Goal: Contribute content: Contribute content

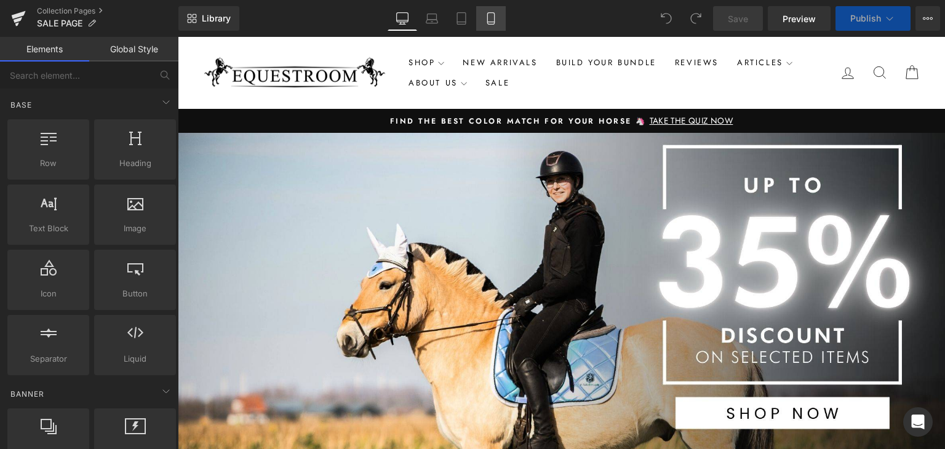
click at [489, 20] on icon at bounding box center [491, 18] width 12 height 12
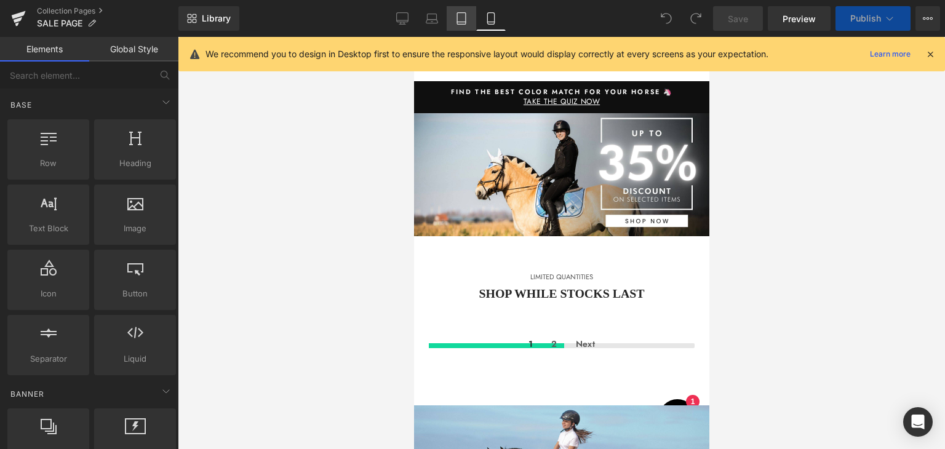
click at [464, 25] on link "Tablet" at bounding box center [461, 18] width 30 height 25
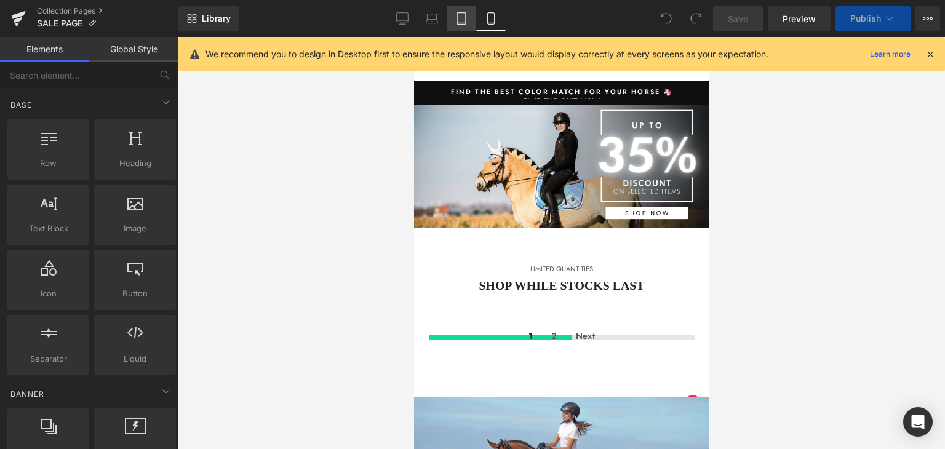
scroll to position [76, 0]
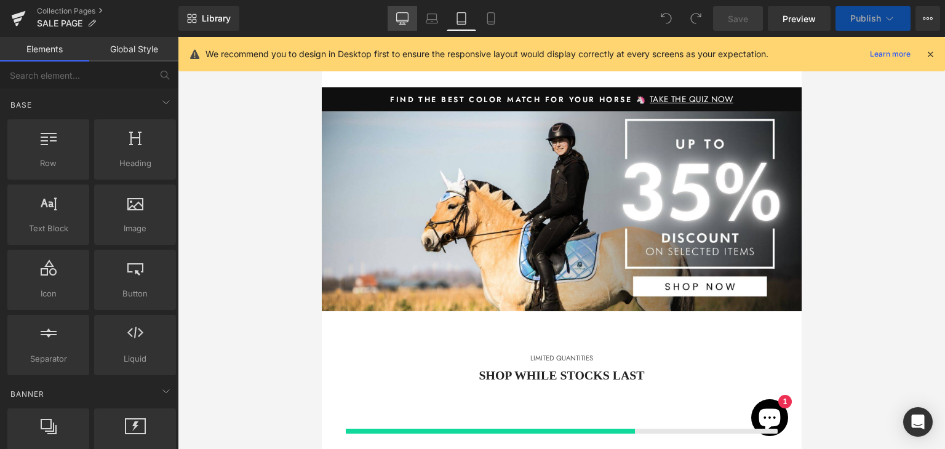
click at [398, 23] on icon at bounding box center [402, 18] width 12 height 12
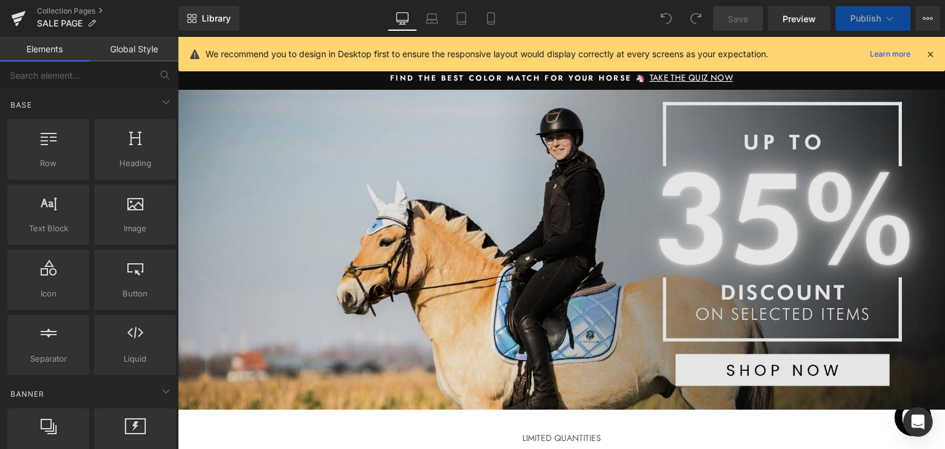
scroll to position [0, 0]
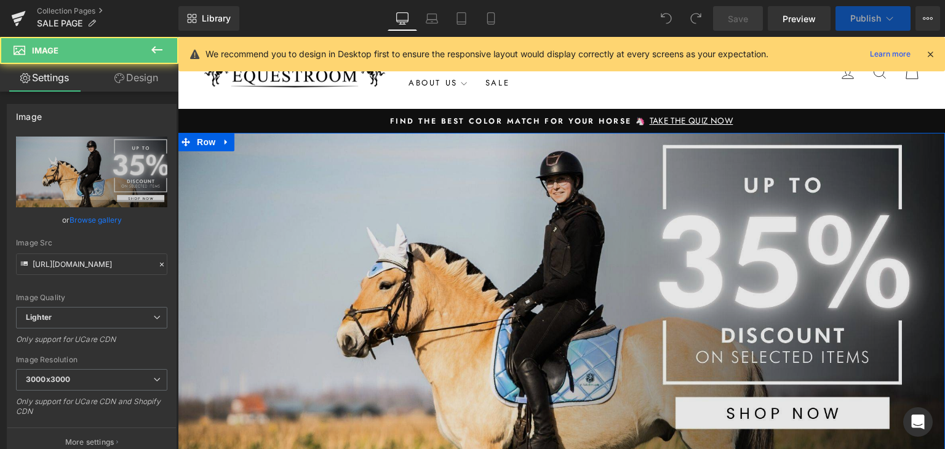
click at [239, 137] on img at bounding box center [561, 293] width 767 height 320
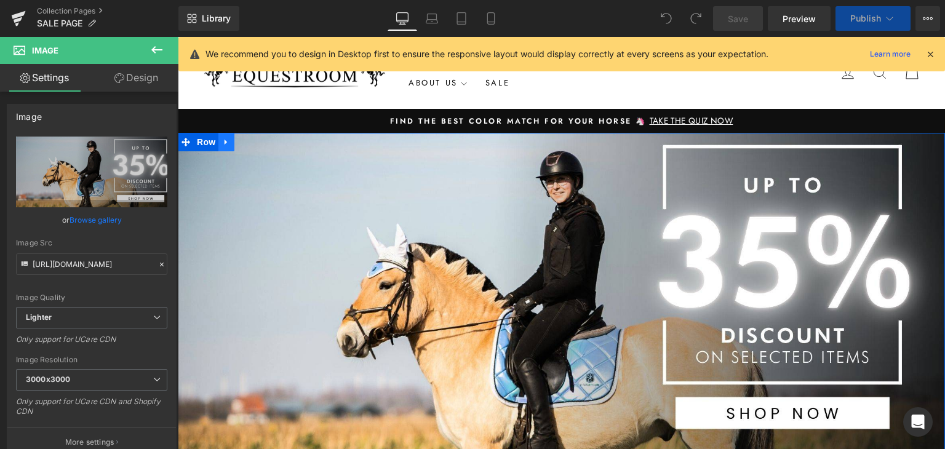
click at [224, 139] on icon at bounding box center [226, 142] width 9 height 9
click at [241, 143] on icon at bounding box center [242, 142] width 9 height 9
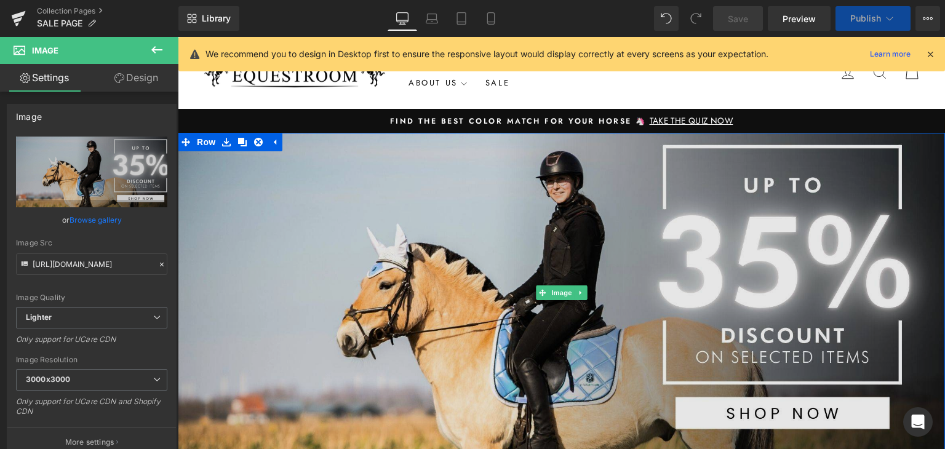
click at [311, 148] on img at bounding box center [561, 293] width 767 height 320
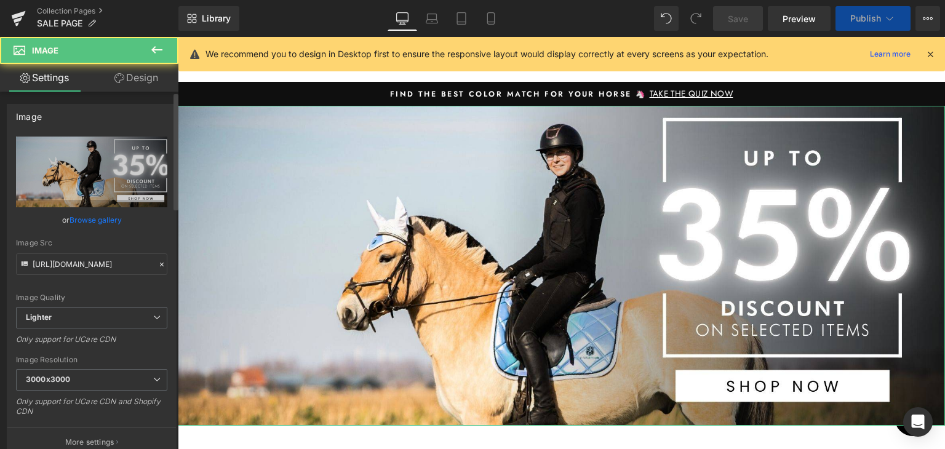
click at [103, 222] on link "Browse gallery" at bounding box center [95, 220] width 52 height 22
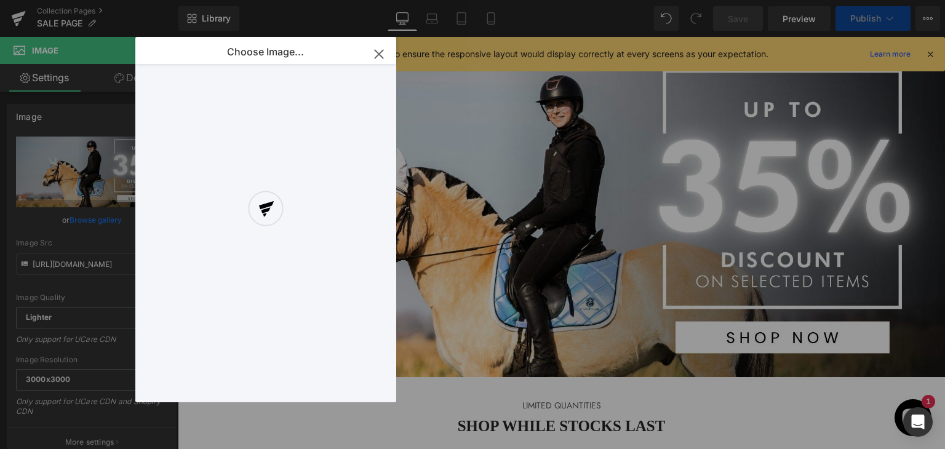
scroll to position [77, 0]
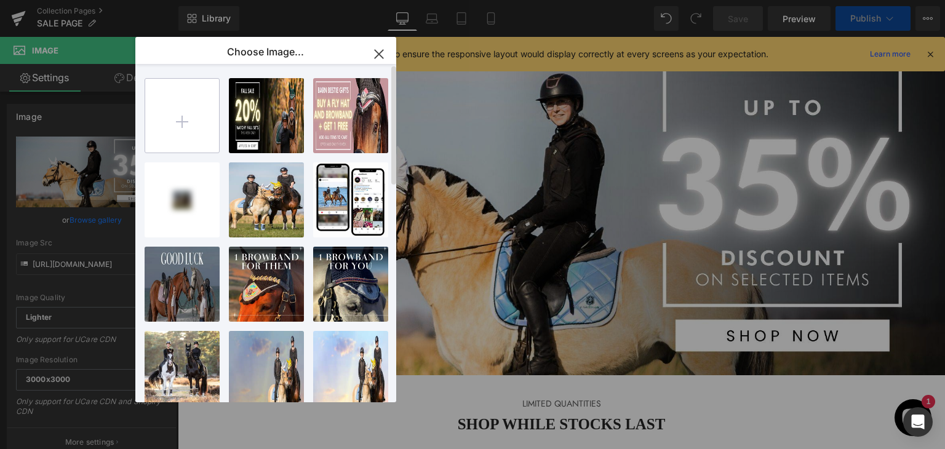
click at [188, 114] on input "file" at bounding box center [182, 116] width 74 height 74
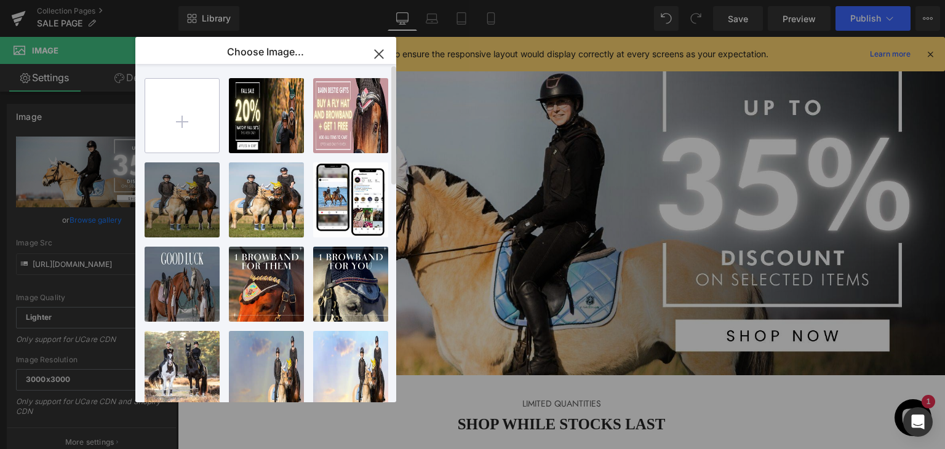
type input "C:\fakepath\Web banners.jpg"
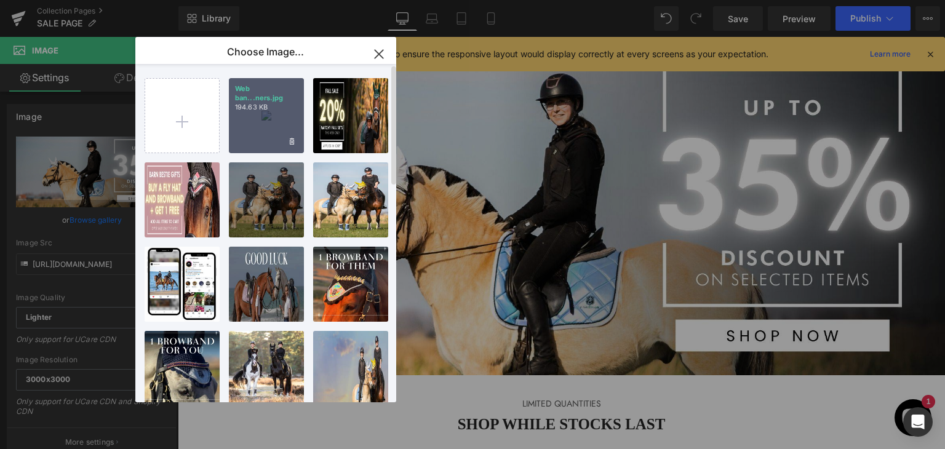
click at [258, 121] on div "Web ban...ners.jpg 194.63 KB" at bounding box center [266, 115] width 75 height 75
type input "[URL][DOMAIN_NAME]"
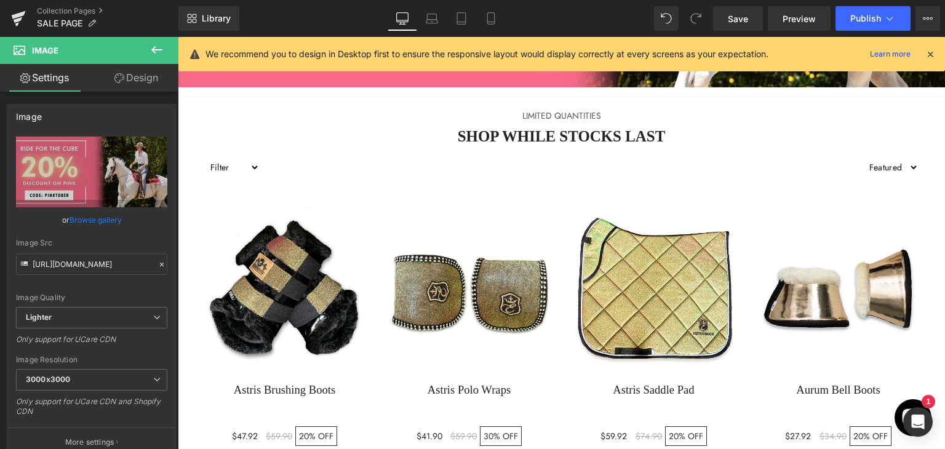
scroll to position [369, 0]
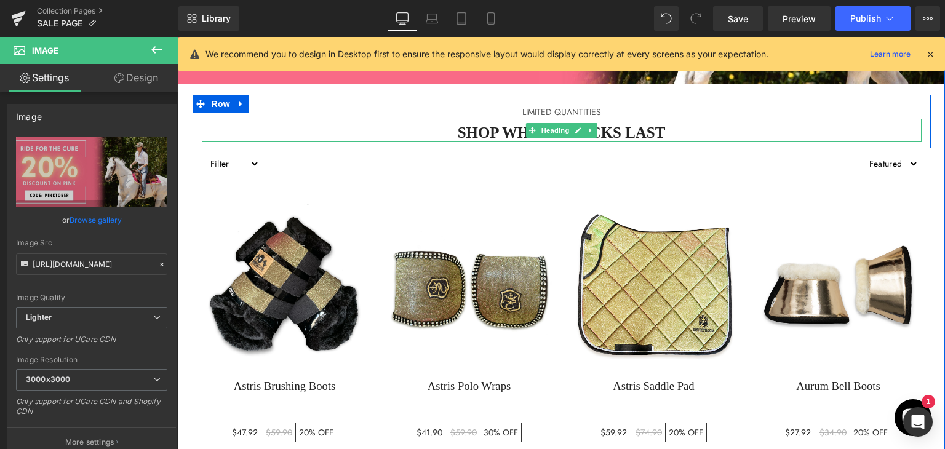
click at [721, 126] on h2 "SHOP WHILE STOCKS LAST" at bounding box center [561, 133] width 719 height 18
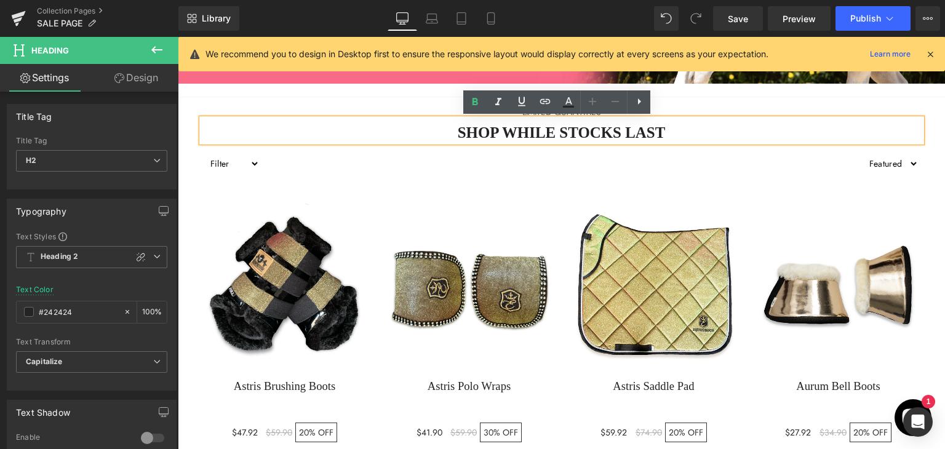
click at [650, 133] on h2 "SHOP WHILE STOCKS LAST" at bounding box center [561, 133] width 719 height 18
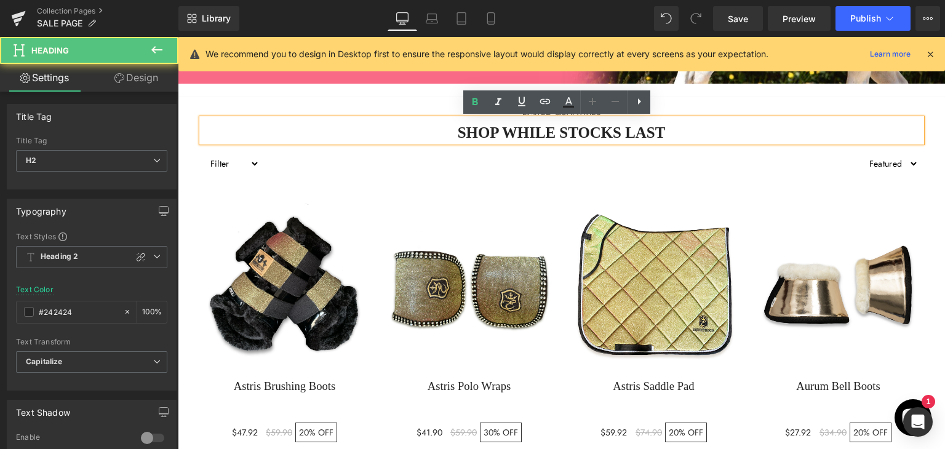
click at [650, 133] on h2 "SHOP WHILE STOCKS LAST" at bounding box center [561, 133] width 719 height 18
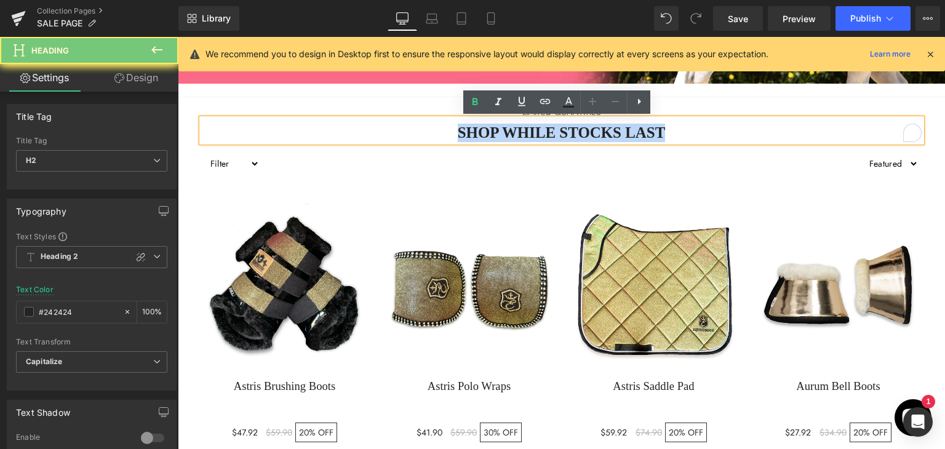
click at [650, 133] on h2 "SHOP WHILE STOCKS LAST" at bounding box center [561, 133] width 719 height 18
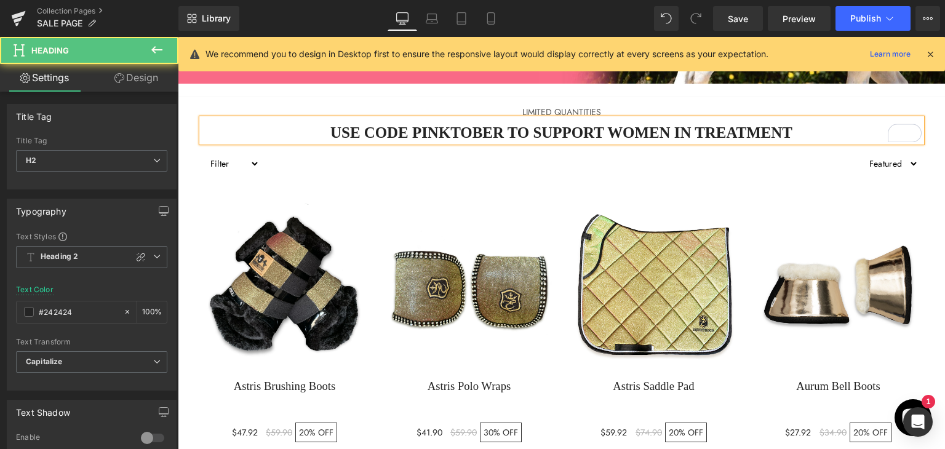
click at [520, 134] on h2 "USE CODE PINKTOBER TO SUPPORT WOMEN IN TREATMENT" at bounding box center [561, 133] width 719 height 18
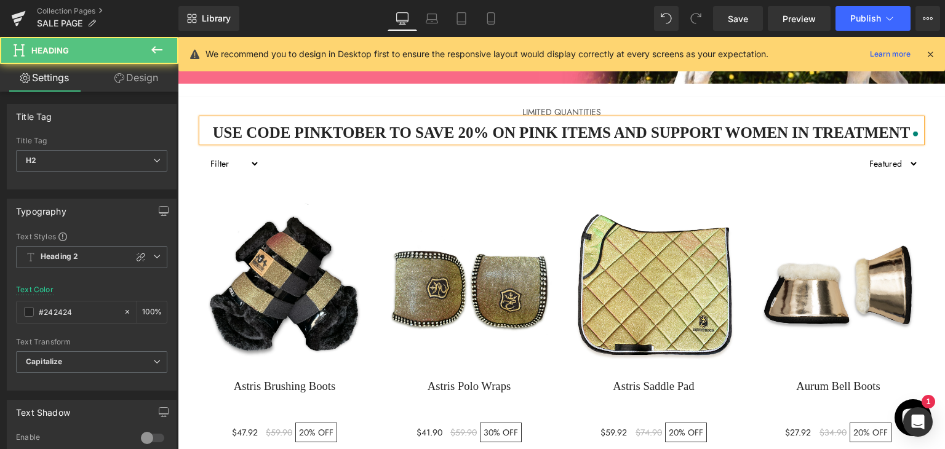
click at [343, 124] on h2 "USE CODE PINKTOBER TO SAVE 20% ON PINK ITEMS AND SUPPORT WOMEN IN TREATMENT" at bounding box center [561, 133] width 719 height 18
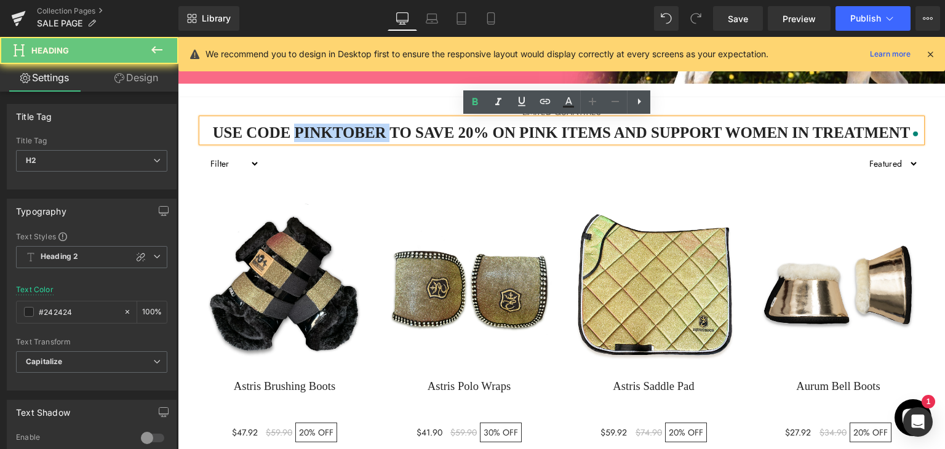
click at [343, 124] on h2 "USE CODE PINKTOBER TO SAVE 20% ON PINK ITEMS AND SUPPORT WOMEN IN TREATMENT" at bounding box center [561, 133] width 719 height 18
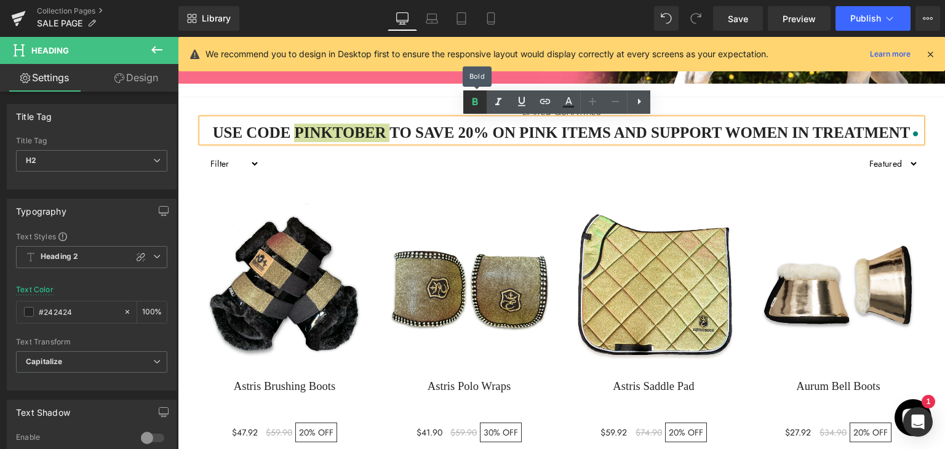
click at [475, 104] on icon at bounding box center [475, 101] width 6 height 7
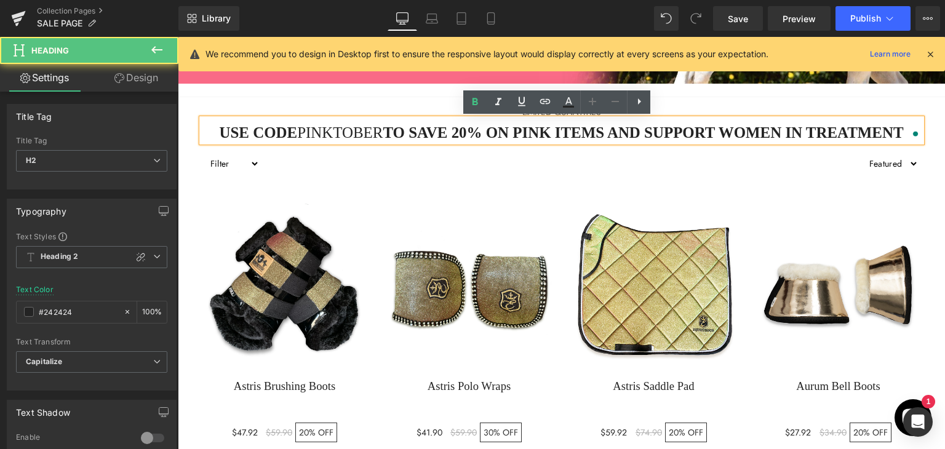
click at [448, 125] on h2 "USE CODE PINKTOBER TO SAVE 20% ON PINK ITEMS AND SUPPORT WOMEN IN TREATMENT" at bounding box center [561, 133] width 719 height 18
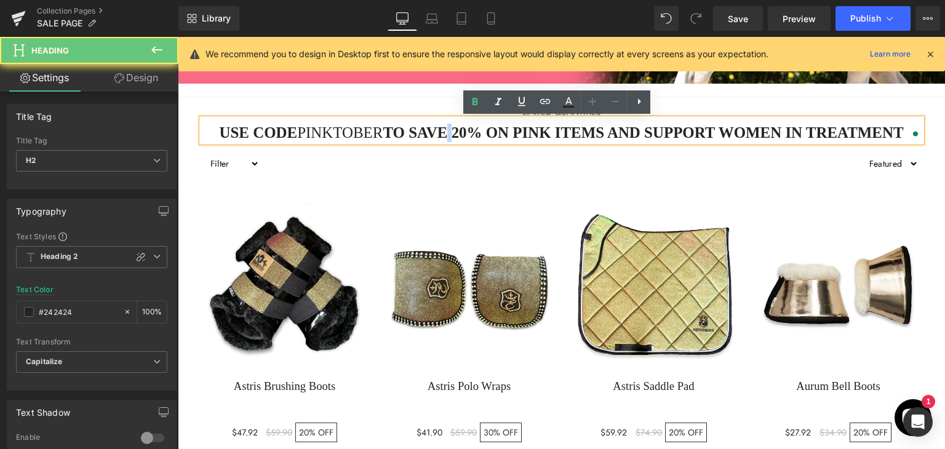
click at [448, 125] on h2 "USE CODE PINKTOBER TO SAVE 20% ON PINK ITEMS AND SUPPORT WOMEN IN TREATMENT" at bounding box center [561, 133] width 719 height 18
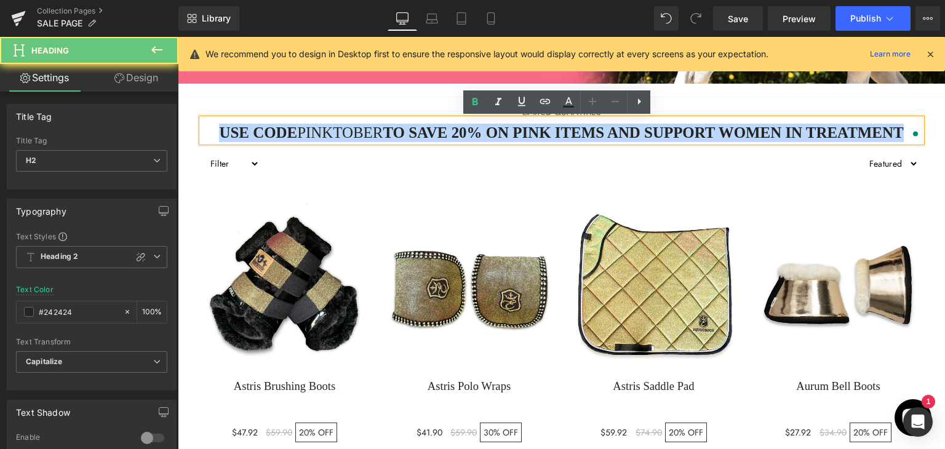
click at [448, 125] on h2 "USE CODE PINKTOBER TO SAVE 20% ON PINK ITEMS AND SUPPORT WOMEN IN TREATMENT" at bounding box center [561, 133] width 719 height 18
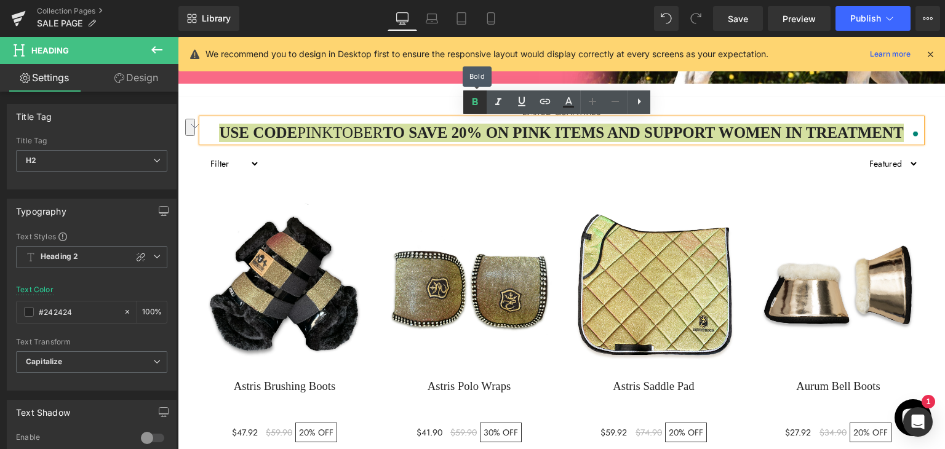
click at [472, 100] on icon at bounding box center [475, 101] width 6 height 7
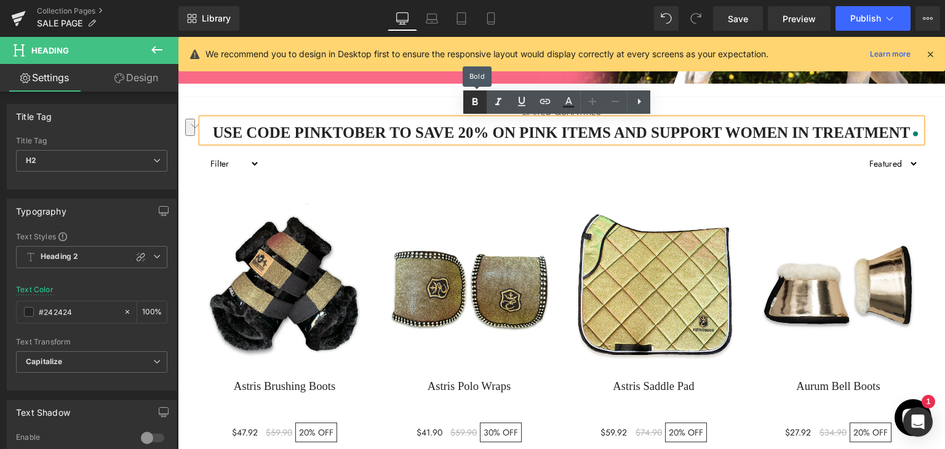
click at [472, 100] on icon at bounding box center [475, 101] width 6 height 7
click at [461, 129] on h2 "USE CODE PINKTOBER TO SAVE 20% ON PINK ITEMS AND SUPPORT WOMEN IN TREATMENT" at bounding box center [561, 133] width 719 height 18
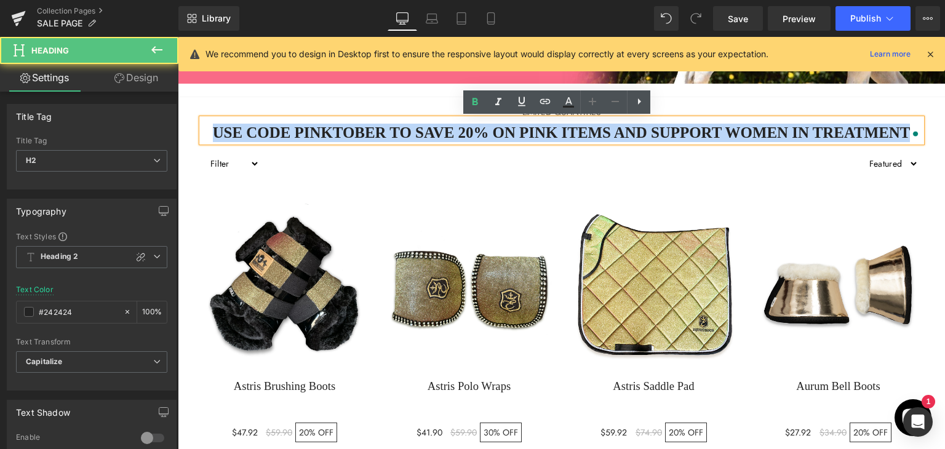
click at [461, 129] on h2 "USE CODE PINKTOBER TO SAVE 20% ON PINK ITEMS AND SUPPORT WOMEN IN TREATMENT" at bounding box center [561, 133] width 719 height 18
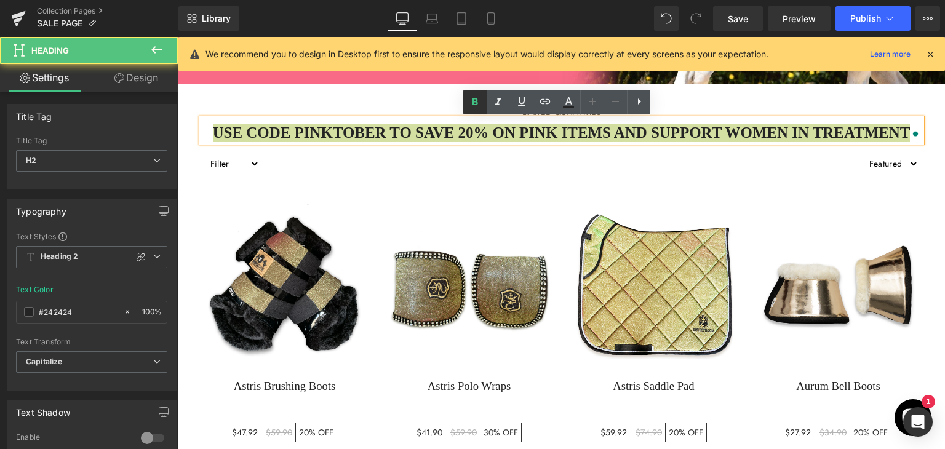
click at [470, 105] on icon at bounding box center [474, 102] width 15 height 15
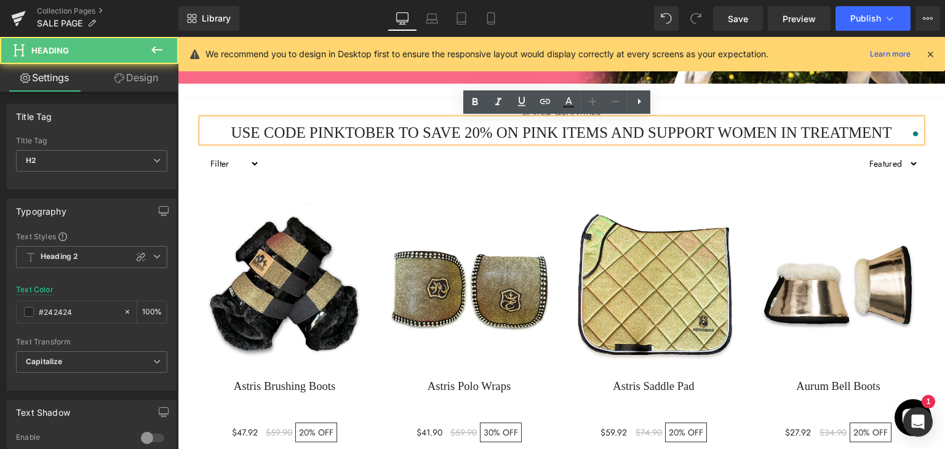
click at [334, 136] on span "USE CODE PINKTOBER TO SAVE 20% ON PINK ITEMS AND SUPPORT WOMEN IN TREATMENT" at bounding box center [561, 132] width 660 height 17
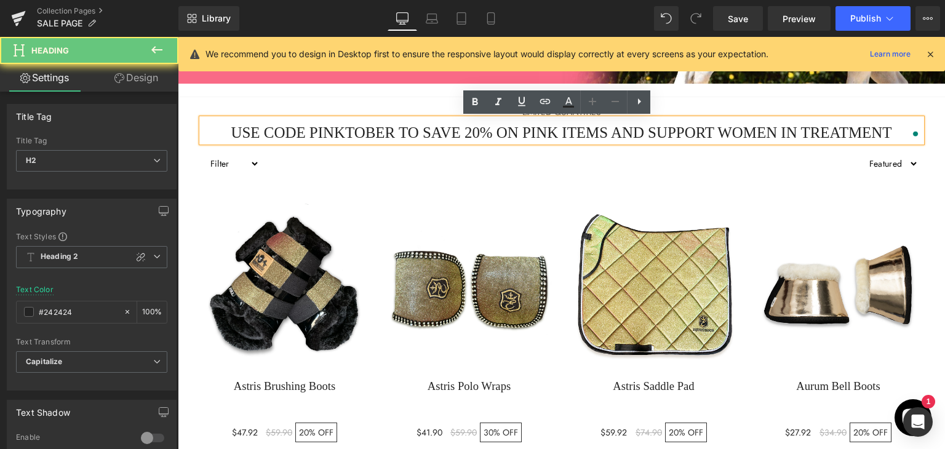
click at [334, 136] on span "USE CODE PINKTOBER TO SAVE 20% ON PINK ITEMS AND SUPPORT WOMEN IN TREATMENT" at bounding box center [561, 132] width 660 height 17
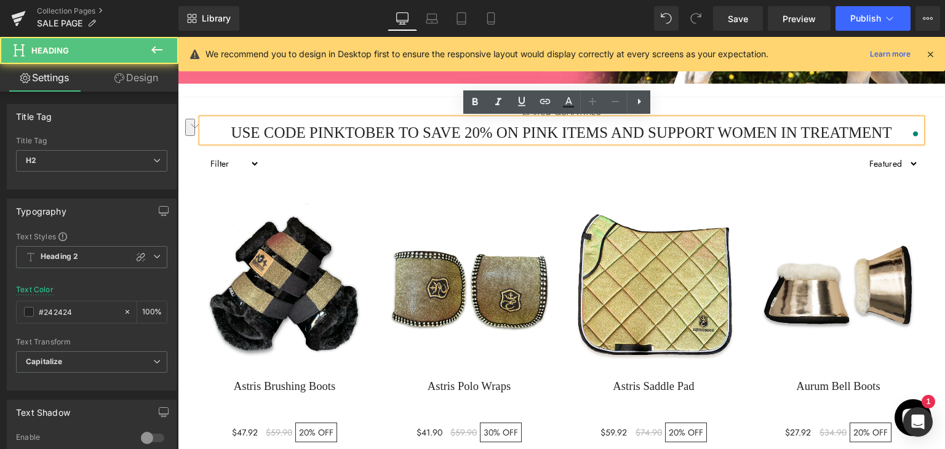
click at [336, 132] on span "USE CODE PINKTOBER TO SAVE 20% ON PINK ITEMS AND SUPPORT WOMEN IN TREATMENT" at bounding box center [561, 132] width 660 height 17
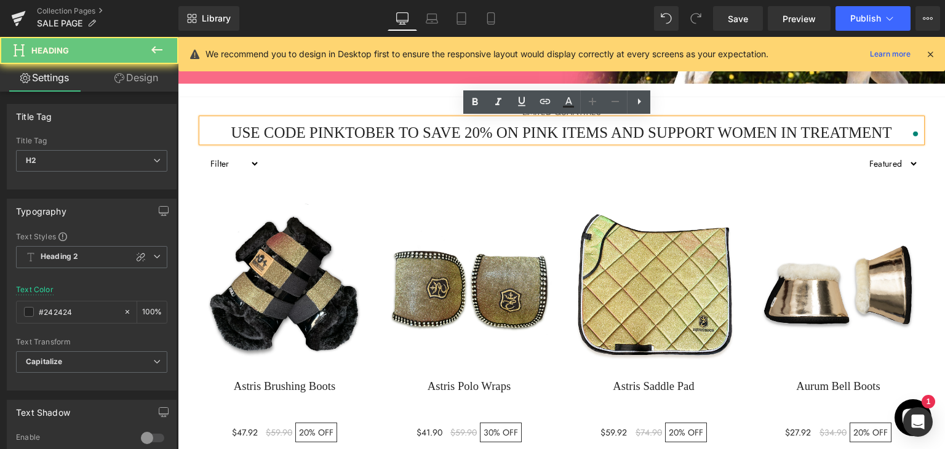
click at [336, 132] on span "USE CODE PINKTOBER TO SAVE 20% ON PINK ITEMS AND SUPPORT WOMEN IN TREATMENT" at bounding box center [561, 132] width 660 height 17
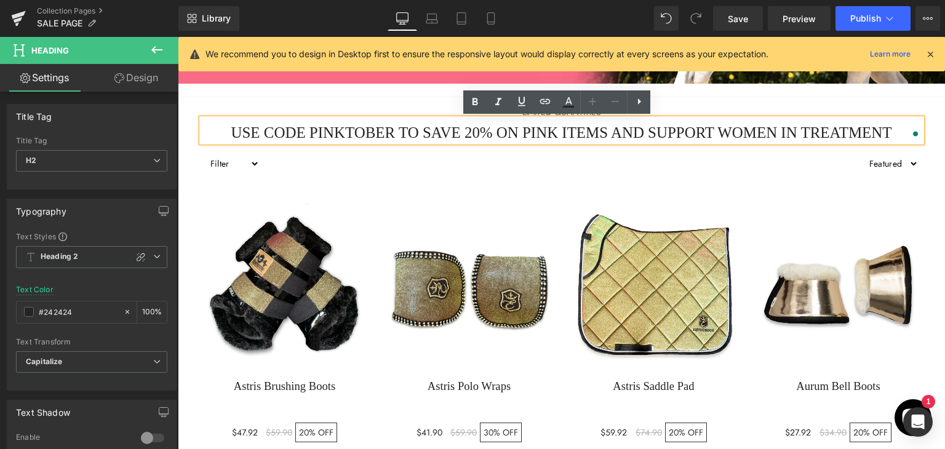
click at [356, 109] on p "LIMITED QUANTITIES" at bounding box center [561, 112] width 719 height 13
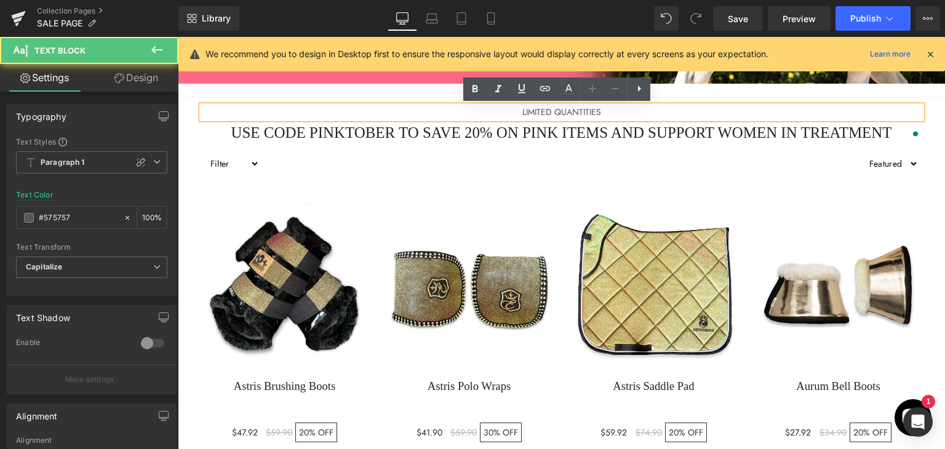
click at [360, 129] on span "USE CODE PINKTOBER TO SAVE 20% ON PINK ITEMS AND SUPPORT WOMEN IN TREATMENT" at bounding box center [561, 132] width 660 height 17
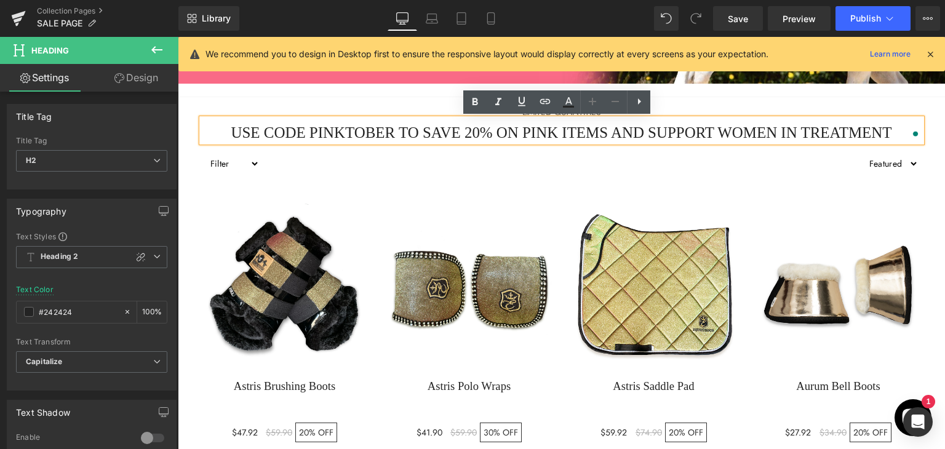
drag, startPoint x: 387, startPoint y: 133, endPoint x: 348, endPoint y: 134, distance: 39.4
click at [348, 134] on span "USE CODE PINKTOBER TO SAVE 20% ON PINK ITEMS AND SUPPORT WOMEN IN TREATMENT" at bounding box center [561, 132] width 660 height 17
click at [332, 128] on span "USE CODE PINKTOBER TO SAVE 20% ON PINK ITEMS AND SUPPORT WOMEN IN TREATMENT" at bounding box center [561, 132] width 660 height 17
drag, startPoint x: 305, startPoint y: 132, endPoint x: 386, endPoint y: 130, distance: 81.2
click at [386, 130] on span "USE CODE PINKTOBER TO SAVE 20% ON PINK ITEMS AND SUPPORT WOMEN IN TREATMENT" at bounding box center [561, 132] width 660 height 17
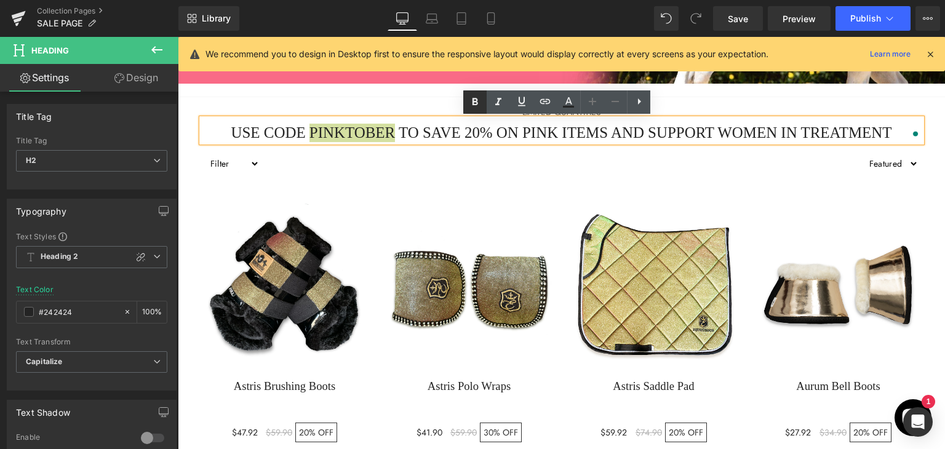
click at [470, 98] on icon at bounding box center [474, 102] width 15 height 15
click at [492, 125] on span "TO SAVE 20% ON PINK ITEMS AND SUPPORT WOMEN IN TREATMENT" at bounding box center [644, 132] width 493 height 17
drag, startPoint x: 423, startPoint y: 135, endPoint x: 486, endPoint y: 132, distance: 63.4
click at [486, 132] on span "TO SAVE 20% ON PINK ITEMS AND SUPPORT WOMEN IN TREATMENT" at bounding box center [644, 132] width 493 height 17
click at [470, 100] on icon at bounding box center [474, 102] width 15 height 15
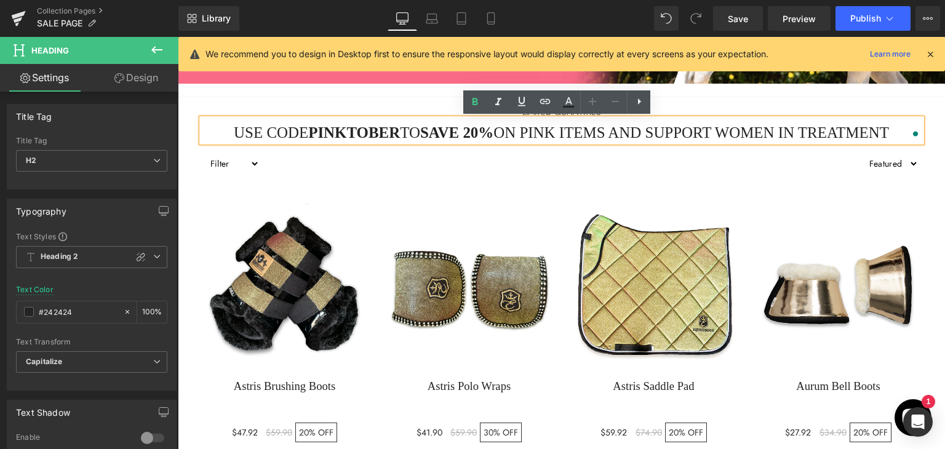
click at [578, 132] on span "ON PINK ITEMS AND SUPPORT WOMEN IN TREATMENT" at bounding box center [690, 132] width 395 height 17
drag, startPoint x: 648, startPoint y: 132, endPoint x: 894, endPoint y: 124, distance: 245.5
click at [894, 124] on h2 "USE CODE PINKTOBER TO SAVE 20% ON PINK ITEMS AND SUPPORT WOMEN IN TREATMENT" at bounding box center [561, 133] width 719 height 18
click at [480, 102] on icon at bounding box center [474, 102] width 15 height 15
click at [394, 126] on span "TO" at bounding box center [404, 132] width 20 height 17
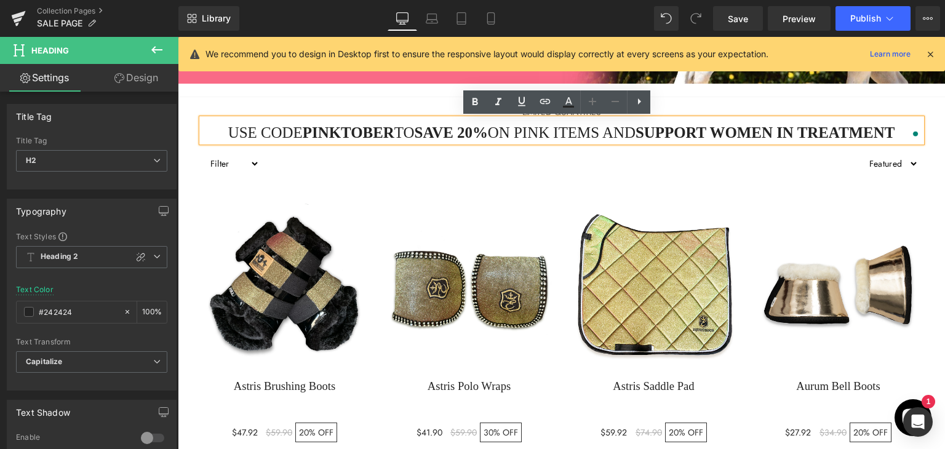
click at [603, 135] on span "ON PINK ITEMS AND" at bounding box center [562, 132] width 148 height 17
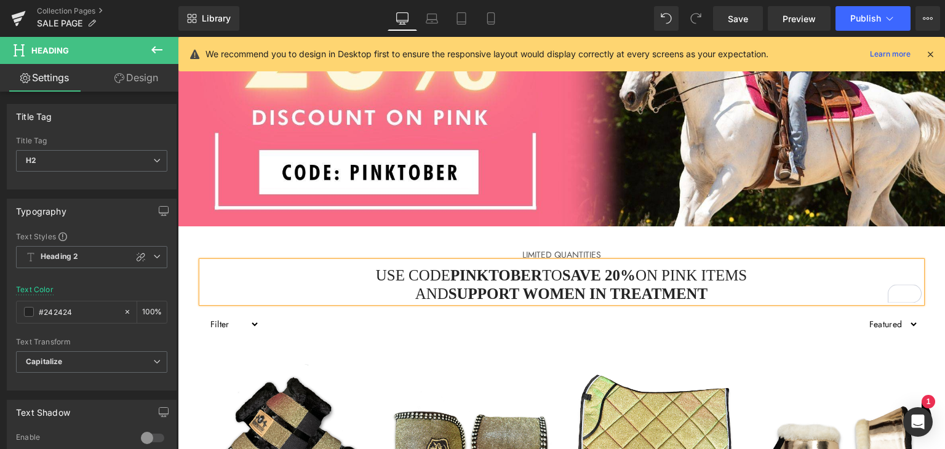
scroll to position [343, 0]
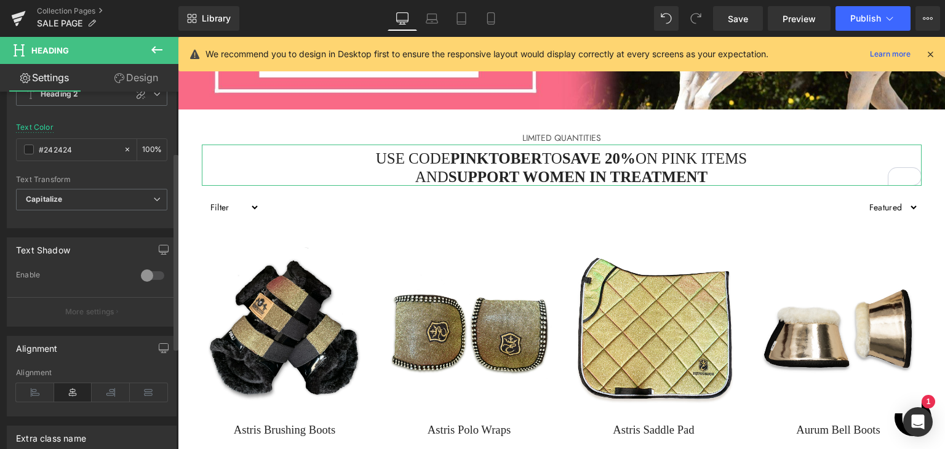
scroll to position [0, 0]
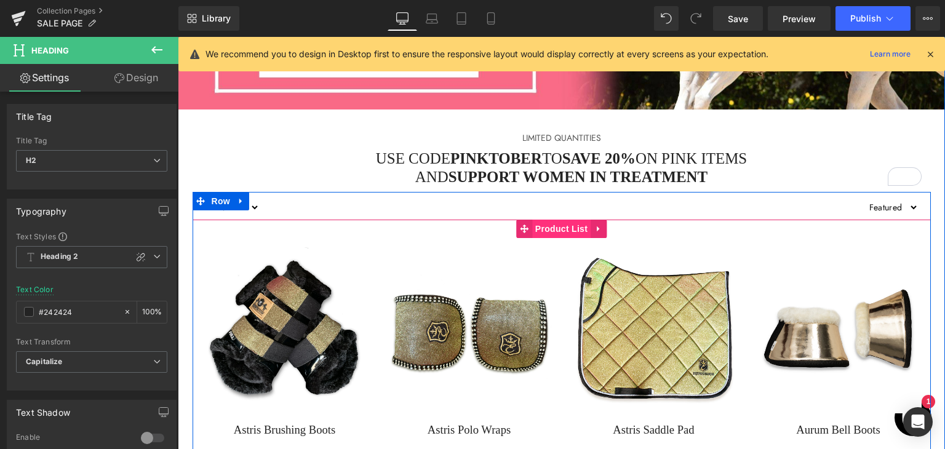
click at [550, 224] on span "Product List" at bounding box center [561, 229] width 58 height 18
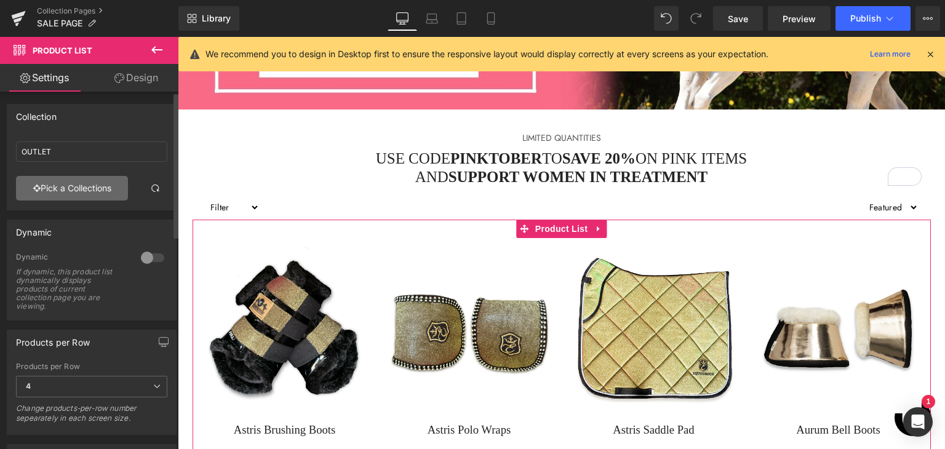
click at [83, 180] on link "Pick a Collections" at bounding box center [72, 188] width 112 height 25
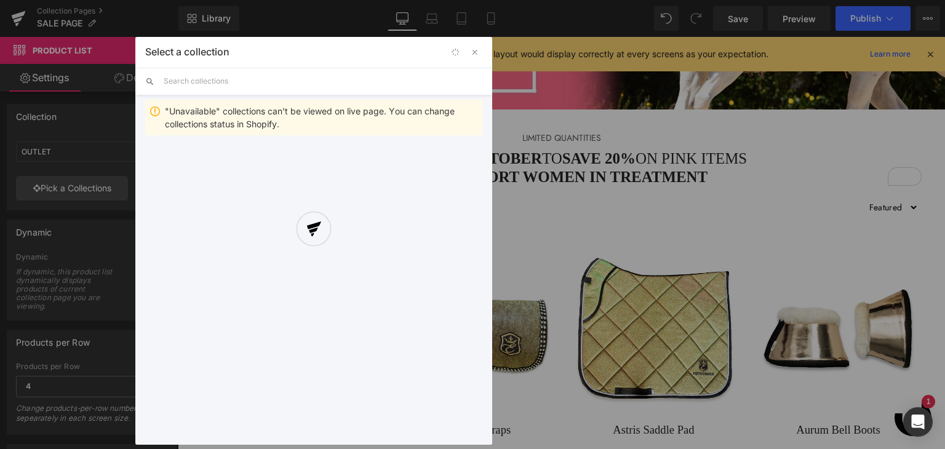
click at [248, 85] on div at bounding box center [313, 241] width 357 height 408
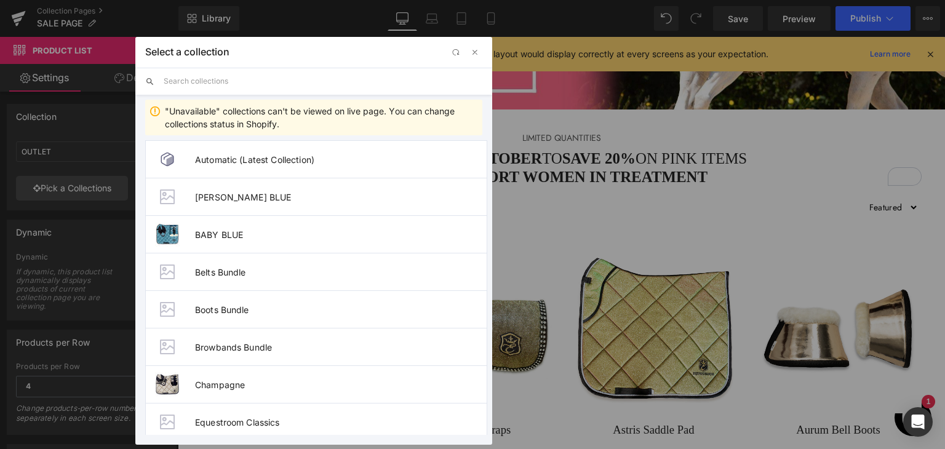
click at [248, 84] on input "text" at bounding box center [323, 81] width 319 height 27
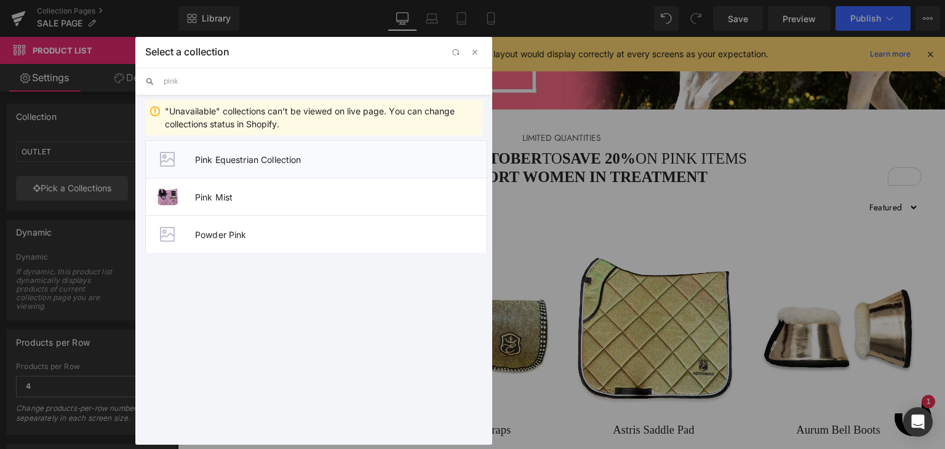
type input "pink"
click at [370, 168] on li "Pink Equestrian Collection" at bounding box center [316, 159] width 342 height 38
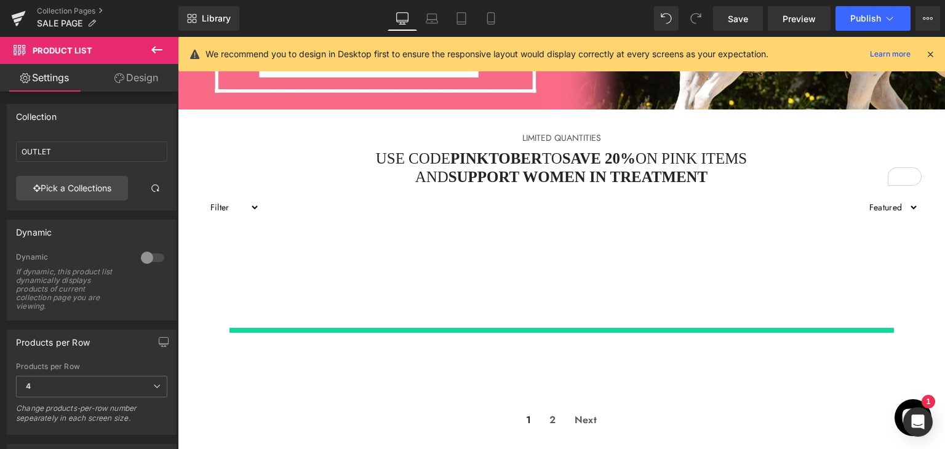
type input "Pink Equestrian Collection"
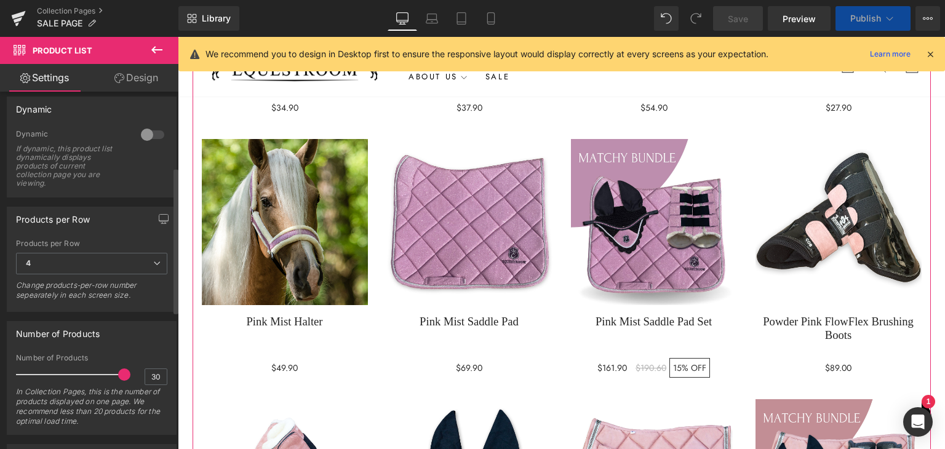
scroll to position [184, 0]
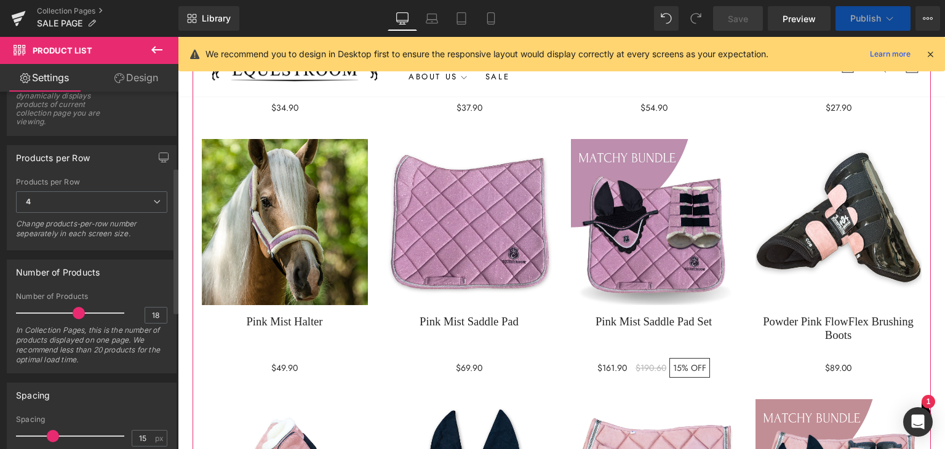
type input "17"
drag, startPoint x: 116, startPoint y: 311, endPoint x: 84, endPoint y: 313, distance: 31.5
click at [84, 313] on span at bounding box center [89, 313] width 12 height 12
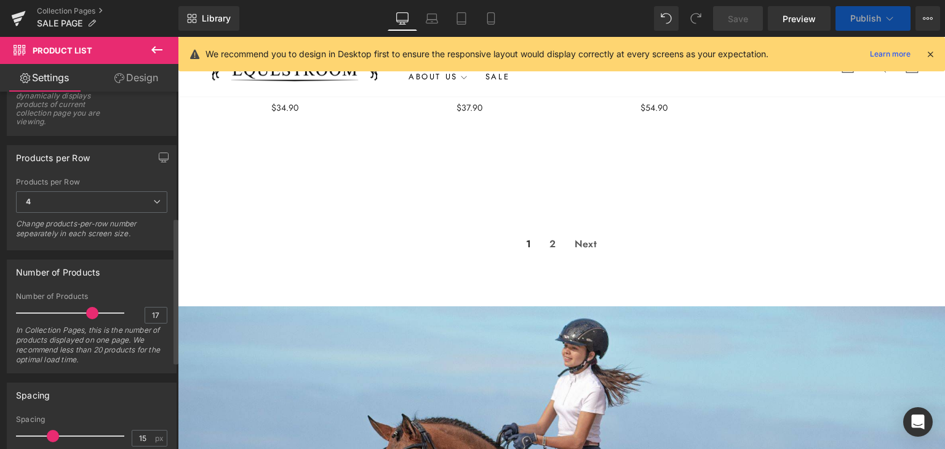
scroll to position [307, 0]
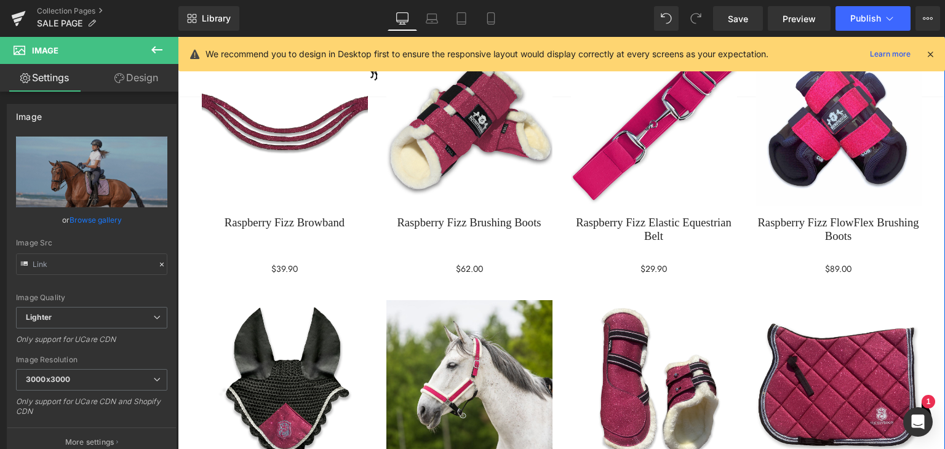
scroll to position [1408, 0]
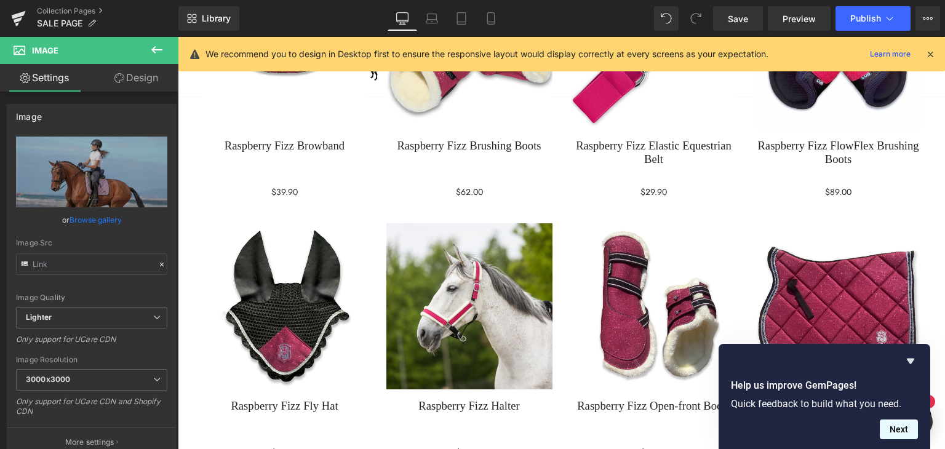
click at [902, 432] on button "Next" at bounding box center [898, 429] width 38 height 20
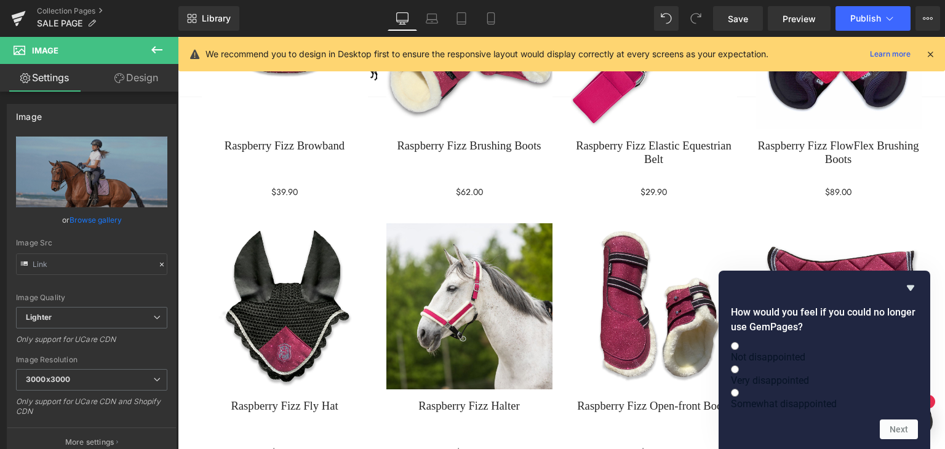
click at [911, 285] on icon "Hide survey" at bounding box center [909, 288] width 7 height 6
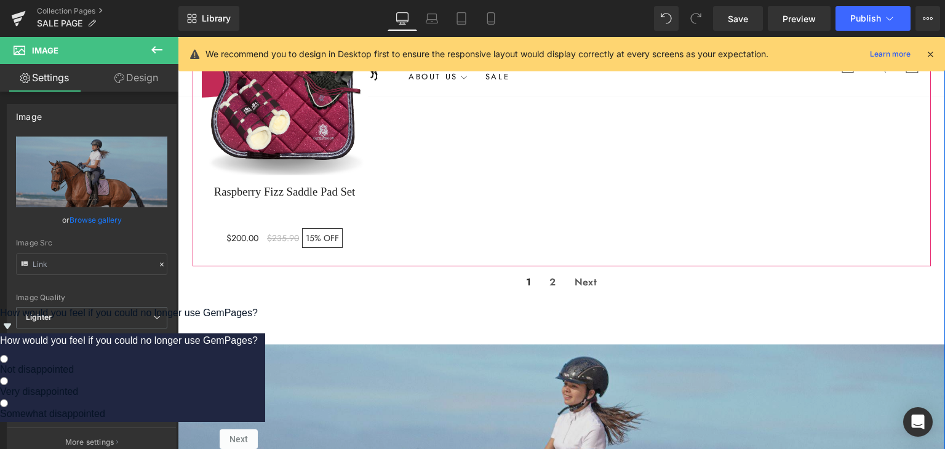
scroll to position [2023, 0]
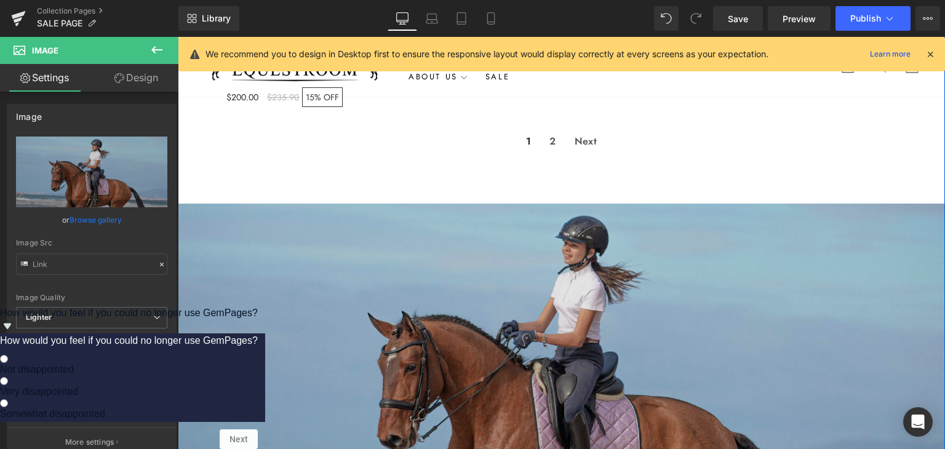
click at [428, 247] on img at bounding box center [561, 364] width 767 height 320
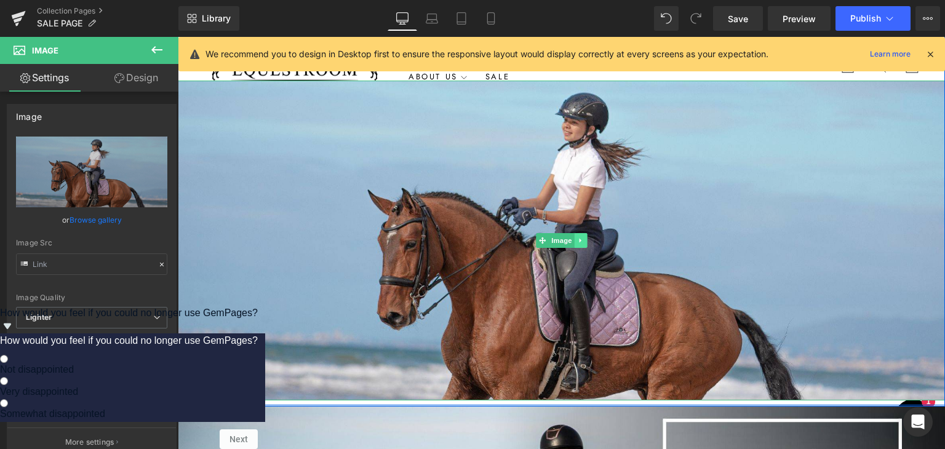
click at [580, 247] on link at bounding box center [580, 240] width 13 height 15
click at [584, 244] on icon at bounding box center [587, 240] width 7 height 7
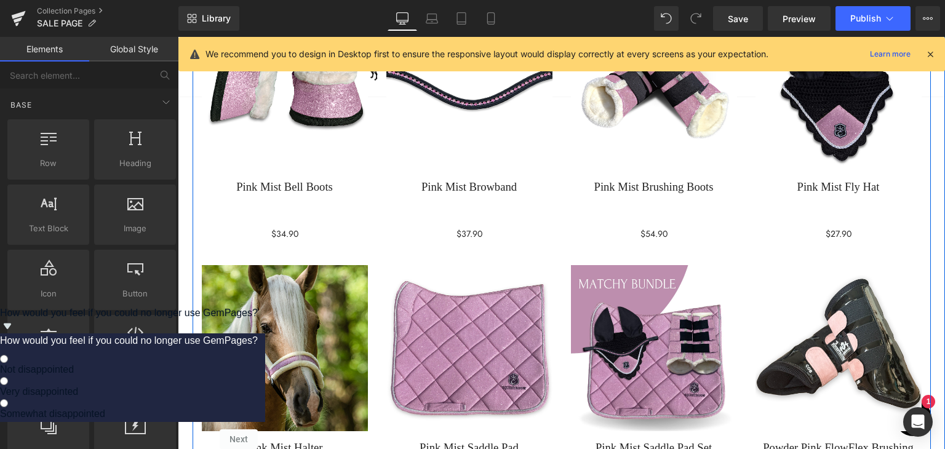
scroll to position [709, 0]
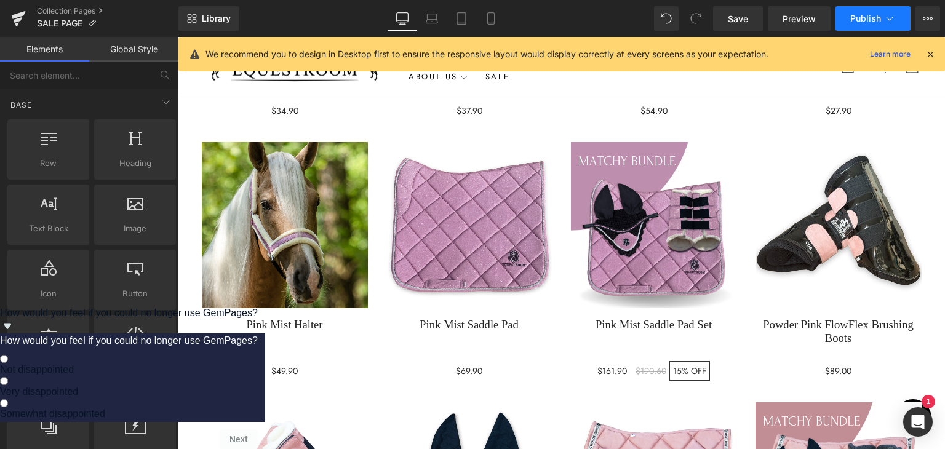
click at [849, 15] on button "Publish" at bounding box center [872, 18] width 75 height 25
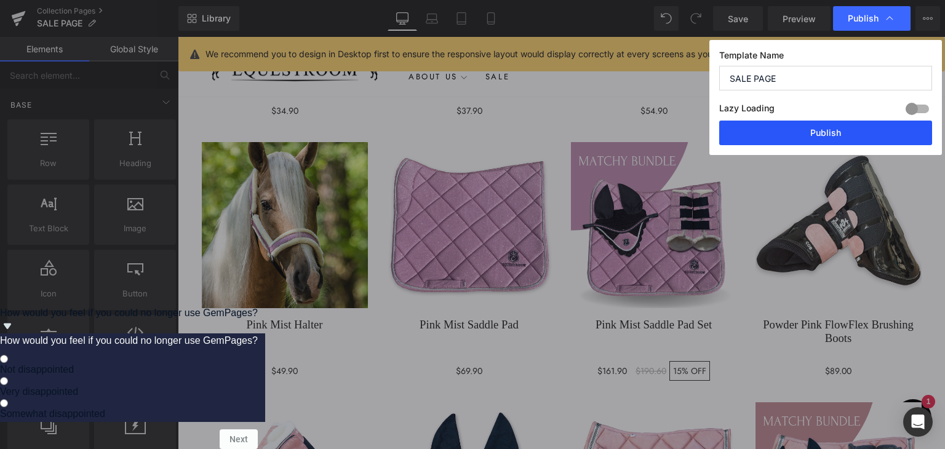
click at [795, 133] on button "Publish" at bounding box center [825, 133] width 213 height 25
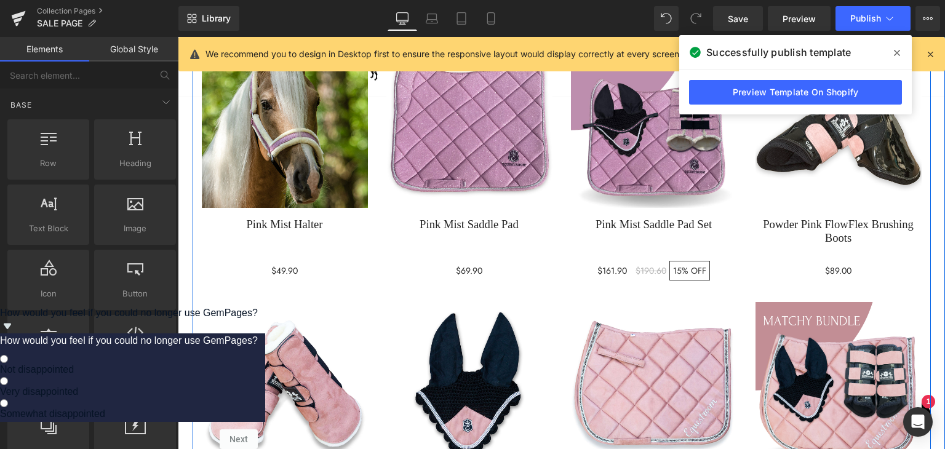
scroll to position [955, 0]
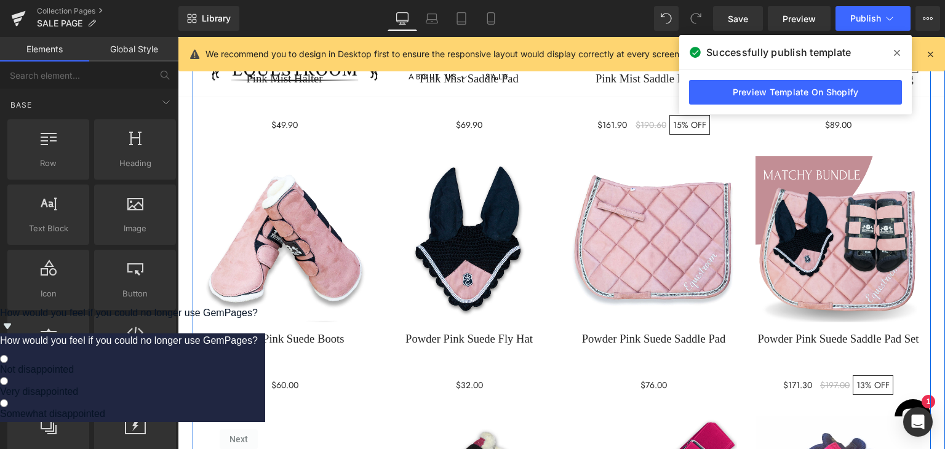
click at [370, 194] on div "6000 % (P) Image Row Powder Pink Suede Boots (P) Title $60.00 $0" at bounding box center [284, 277] width 184 height 260
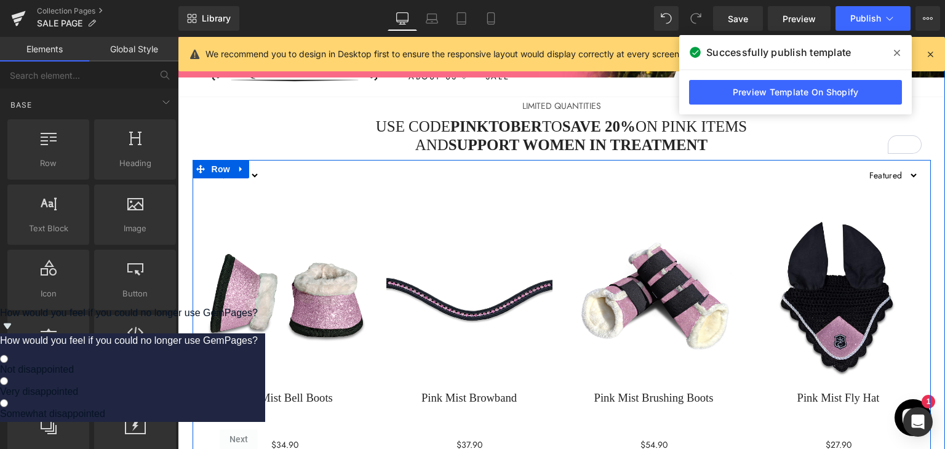
scroll to position [340, 0]
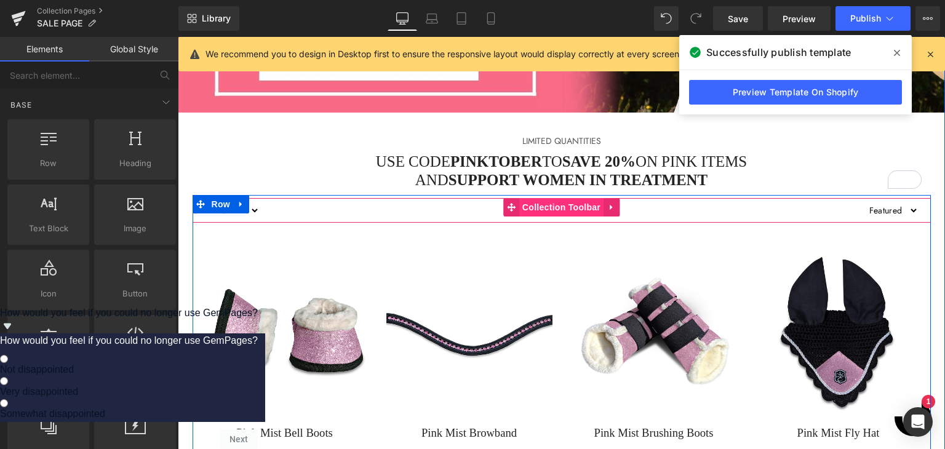
click at [525, 207] on span "Collection Toolbar" at bounding box center [561, 207] width 84 height 18
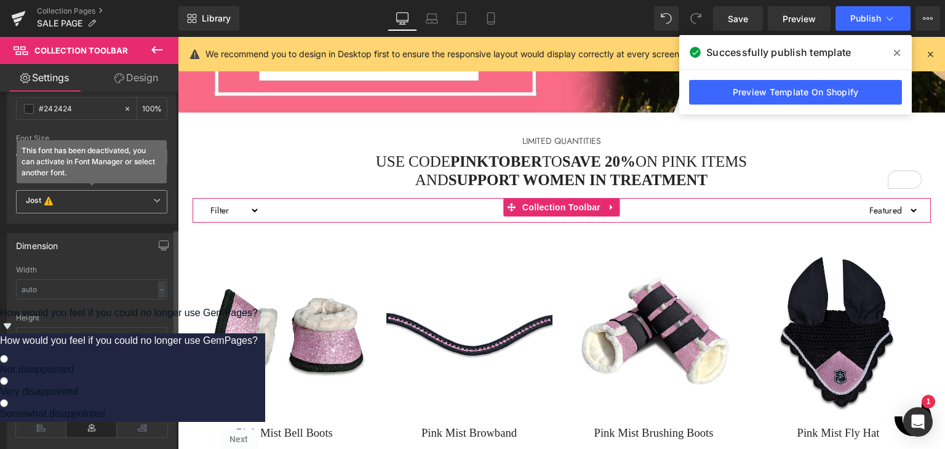
scroll to position [307, 0]
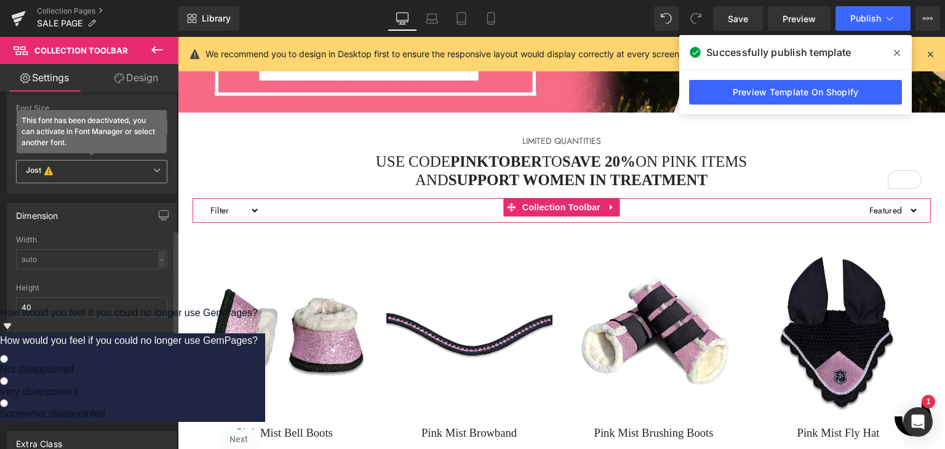
click at [145, 168] on b "[PERSON_NAME] This font has been deactivated, you can activate in Font Manager …" at bounding box center [89, 171] width 127 height 12
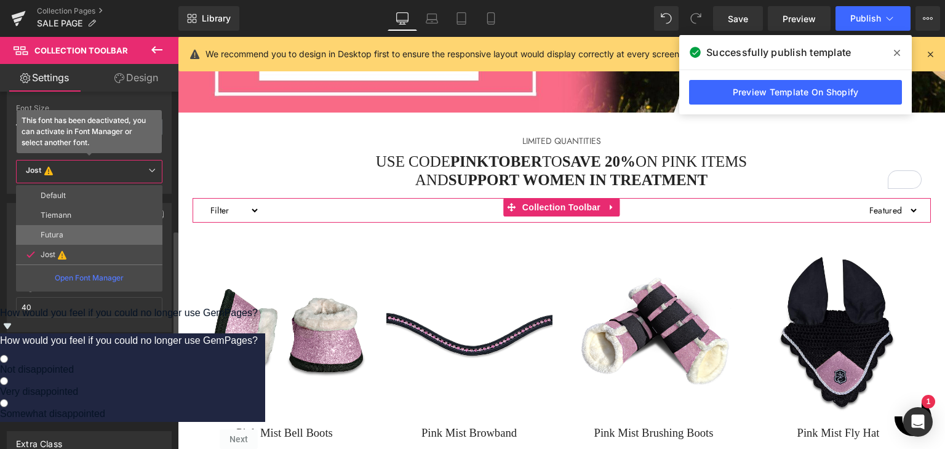
click at [108, 226] on li "Futura" at bounding box center [89, 235] width 146 height 20
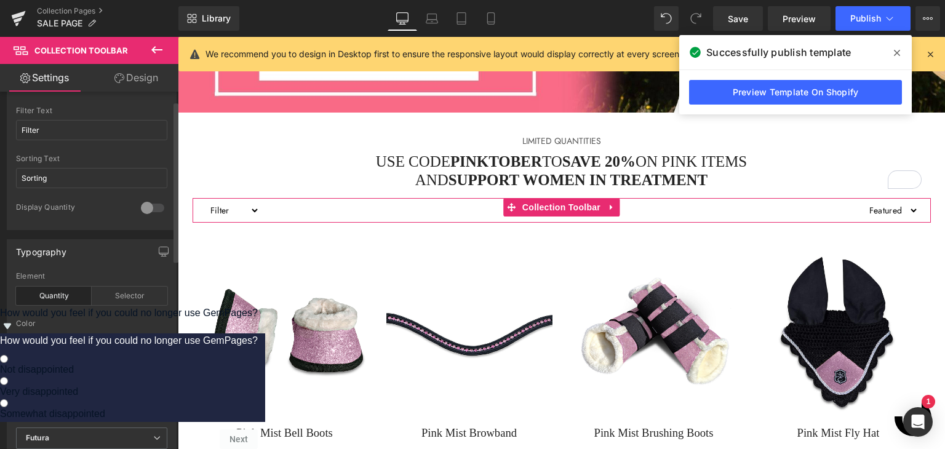
scroll to position [0, 0]
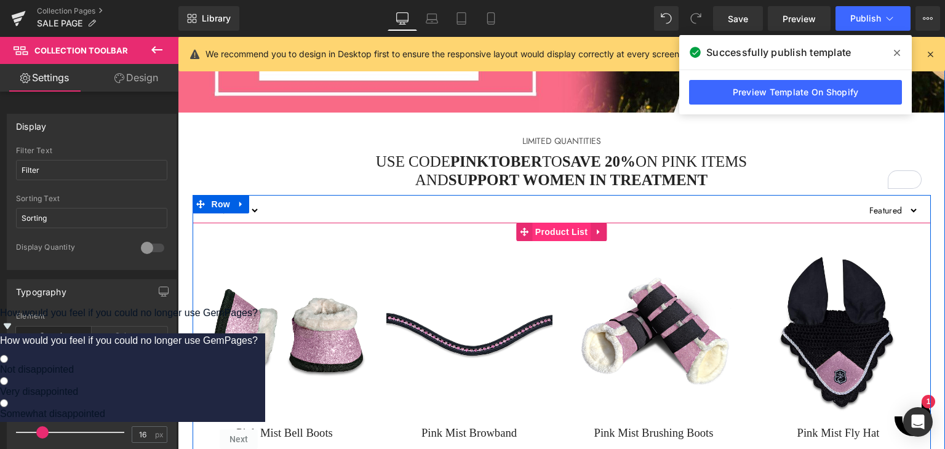
click at [537, 229] on span "Product List" at bounding box center [561, 232] width 58 height 18
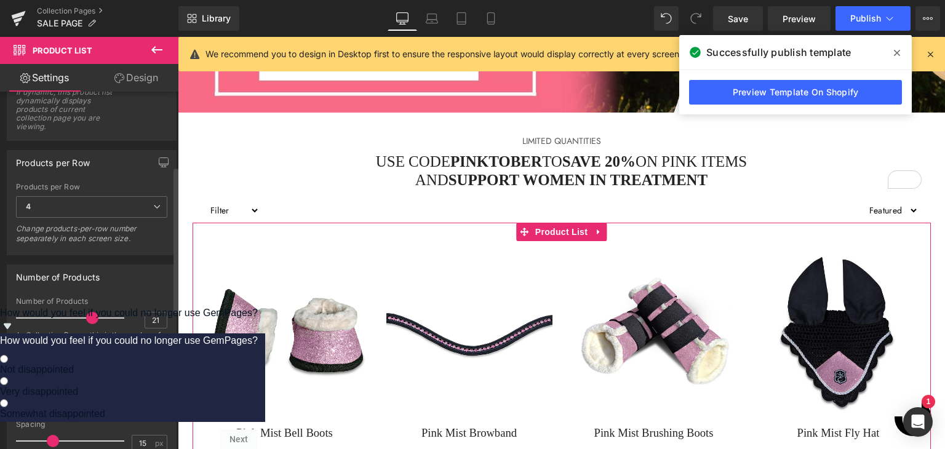
scroll to position [184, 0]
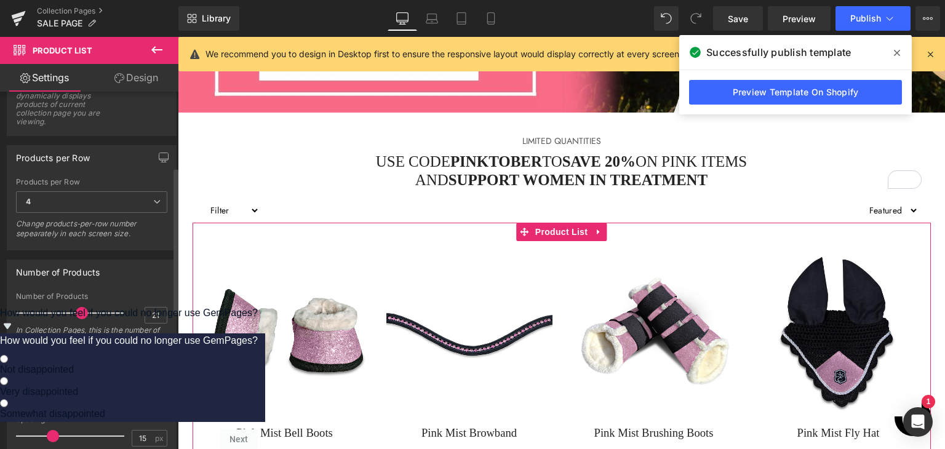
drag, startPoint x: 90, startPoint y: 311, endPoint x: 62, endPoint y: 82, distance: 230.5
click at [81, 311] on span at bounding box center [82, 313] width 12 height 12
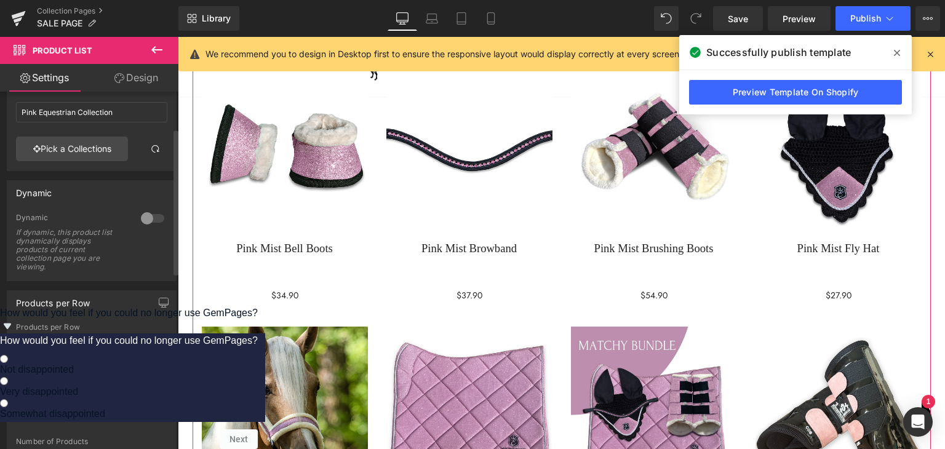
scroll to position [0, 0]
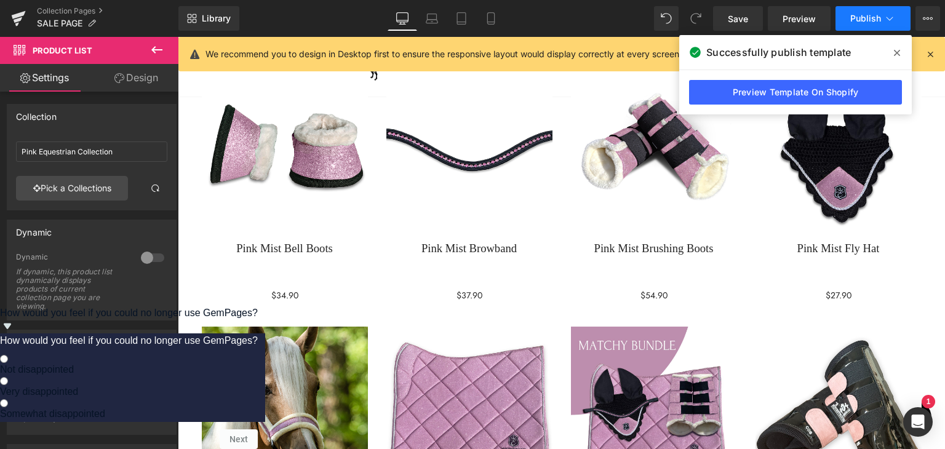
click at [858, 23] on button "Publish" at bounding box center [872, 18] width 75 height 25
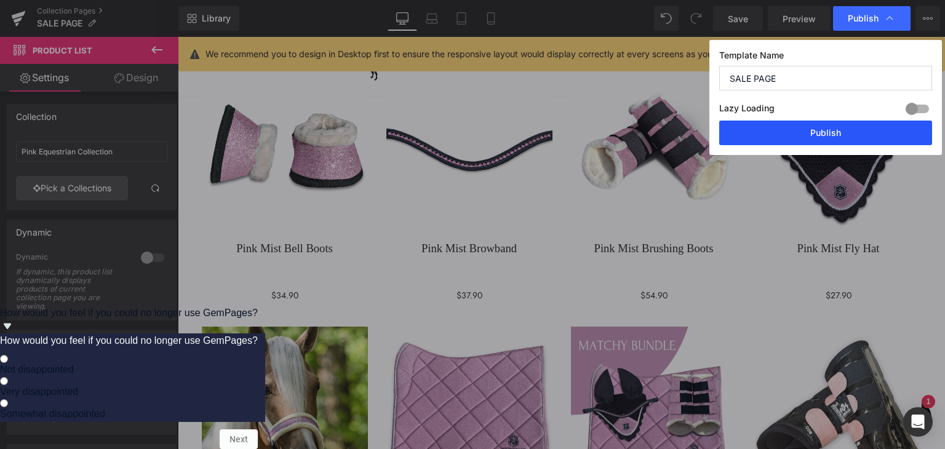
click at [829, 125] on button "Publish" at bounding box center [825, 133] width 213 height 25
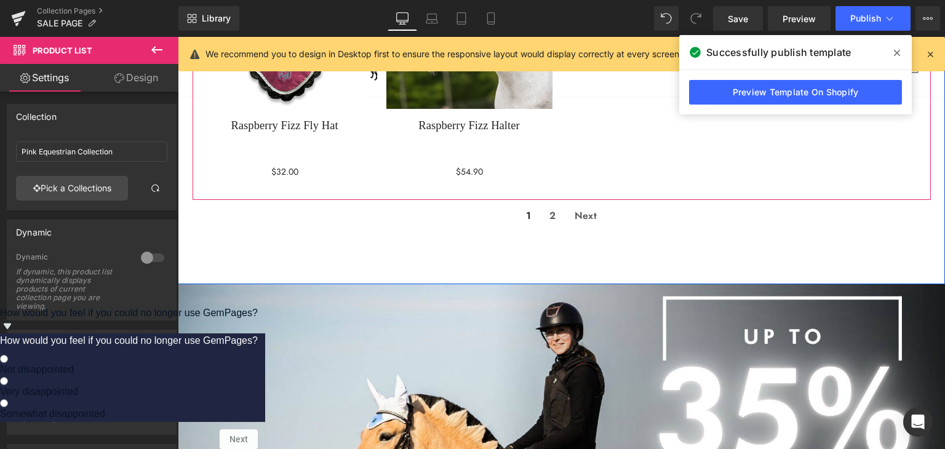
scroll to position [1693, 0]
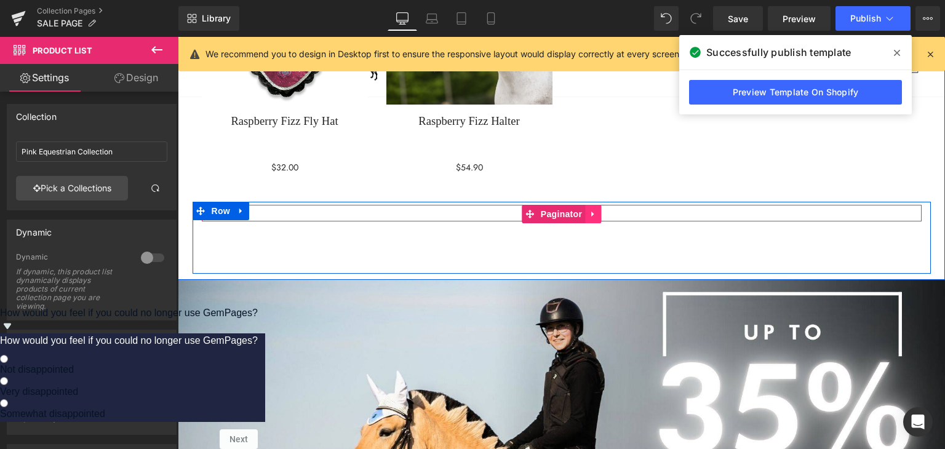
click at [591, 217] on icon at bounding box center [593, 213] width 9 height 9
click at [596, 216] on icon at bounding box center [600, 214] width 9 height 9
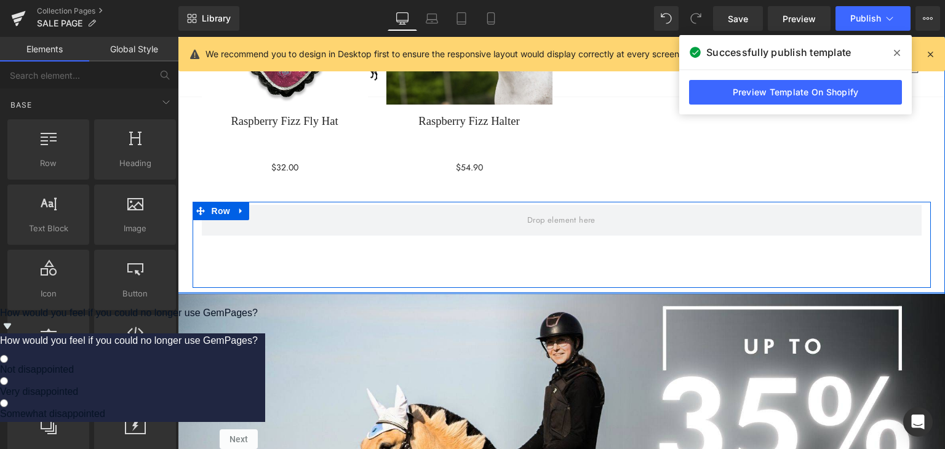
click at [237, 215] on icon at bounding box center [241, 210] width 9 height 9
click at [269, 215] on icon at bounding box center [273, 211] width 9 height 9
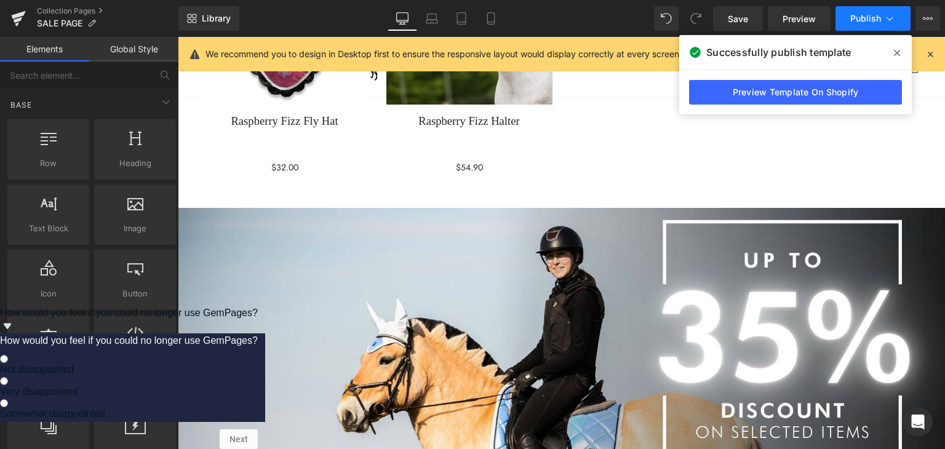
click at [852, 18] on span "Publish" at bounding box center [865, 19] width 31 height 10
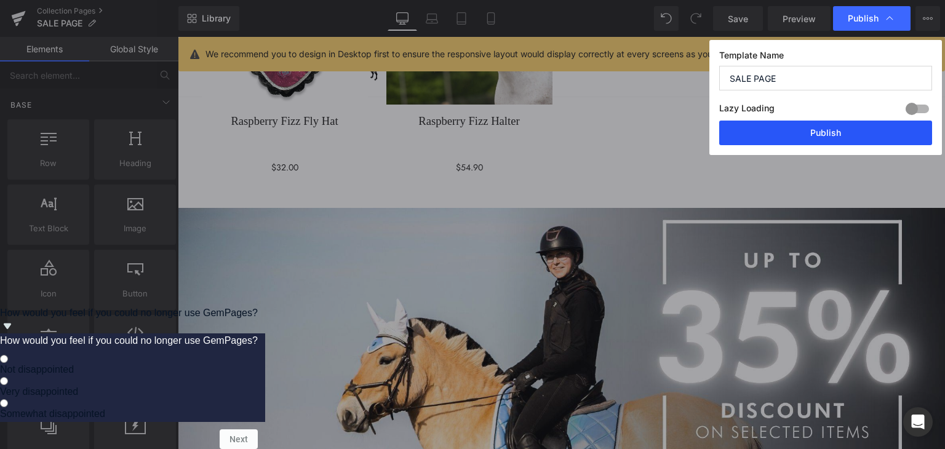
drag, startPoint x: 820, startPoint y: 143, endPoint x: 633, endPoint y: 72, distance: 200.4
click at [820, 143] on button "Publish" at bounding box center [825, 133] width 213 height 25
